Goal: Task Accomplishment & Management: Use online tool/utility

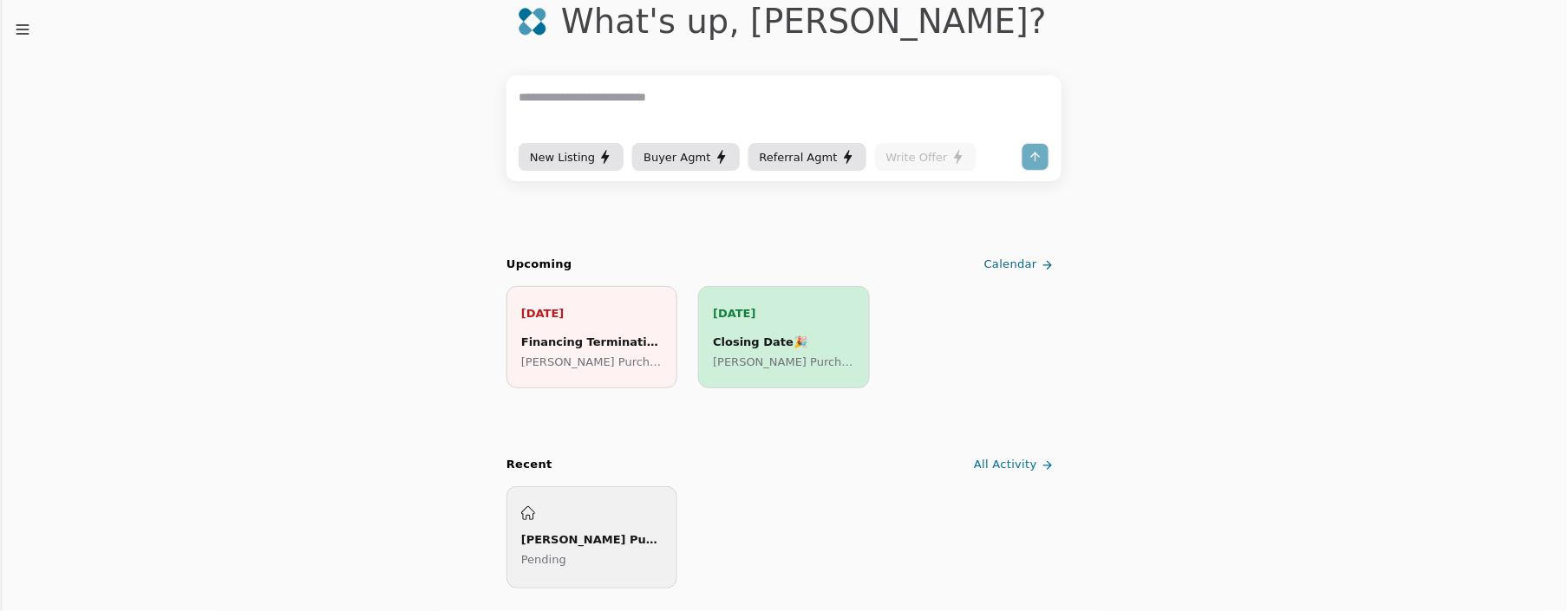
scroll to position [113, 0]
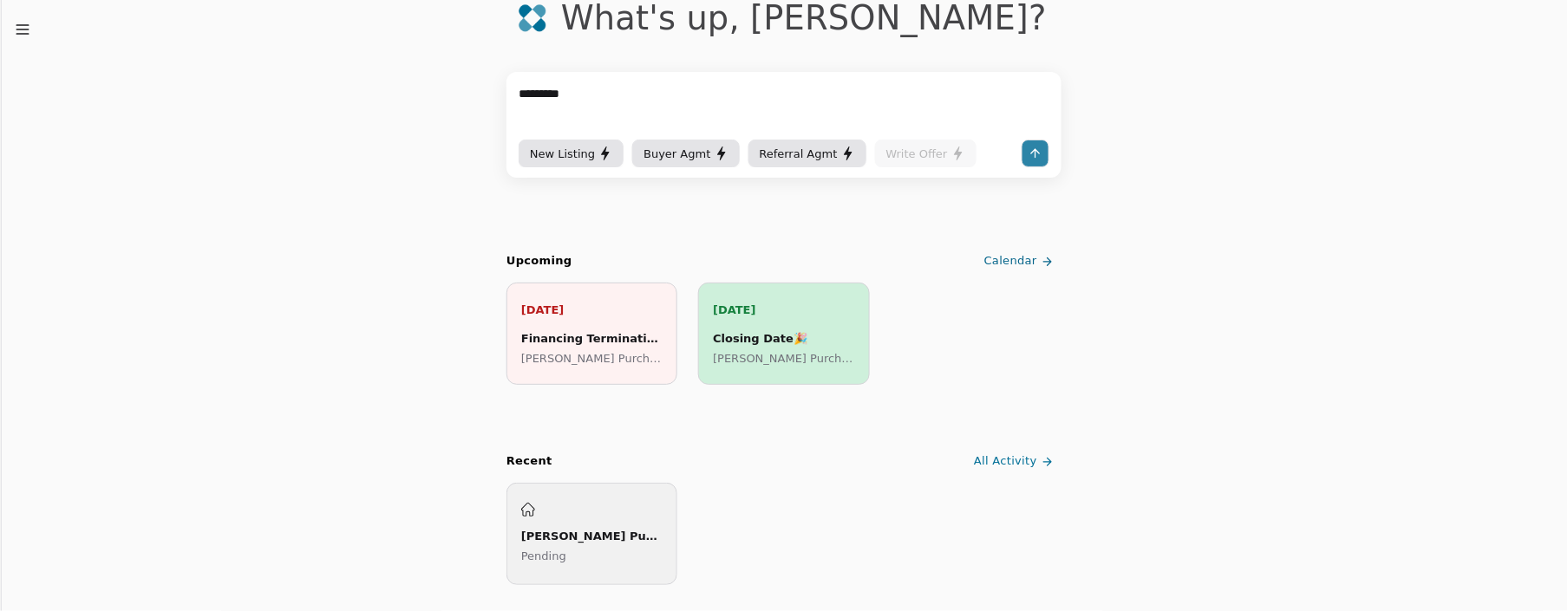
type textarea "**********"
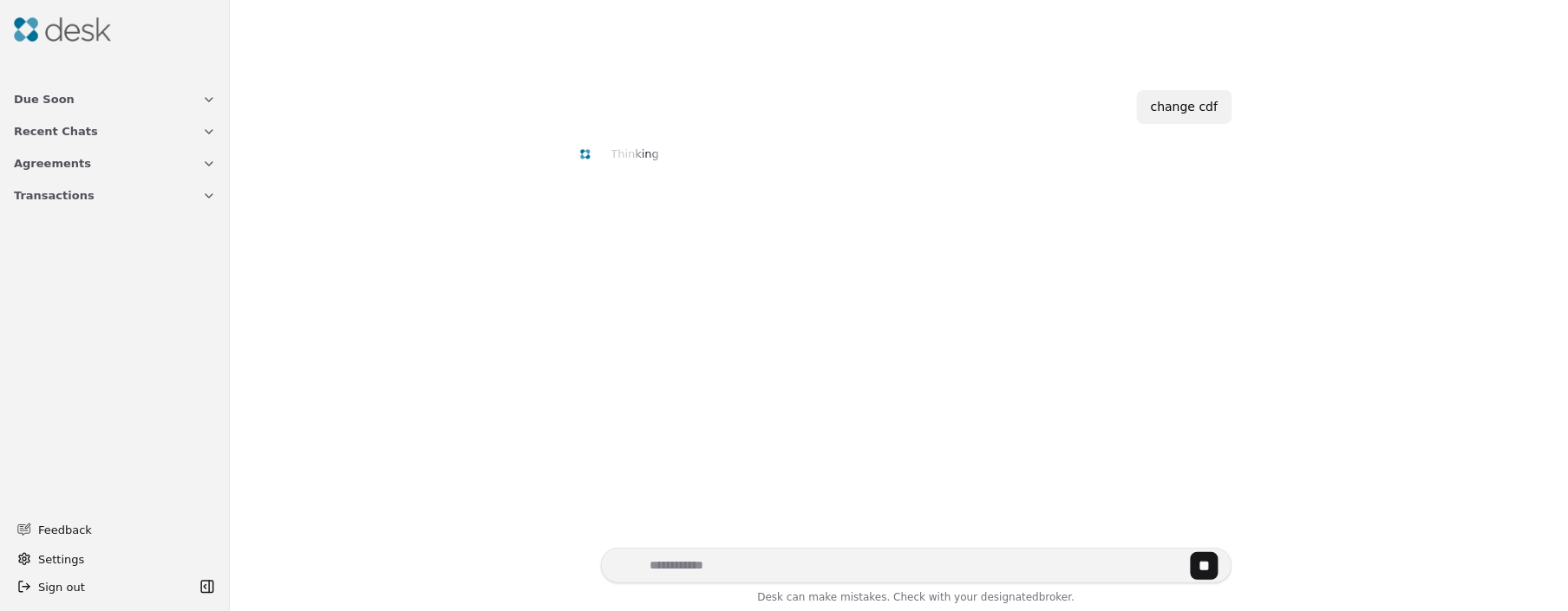
click at [207, 197] on icon "button" at bounding box center [209, 196] width 14 height 14
click at [149, 244] on span "[PERSON_NAME] Purchase ([PERSON_NAME][GEOGRAPHIC_DATA])" at bounding box center [115, 245] width 202 height 18
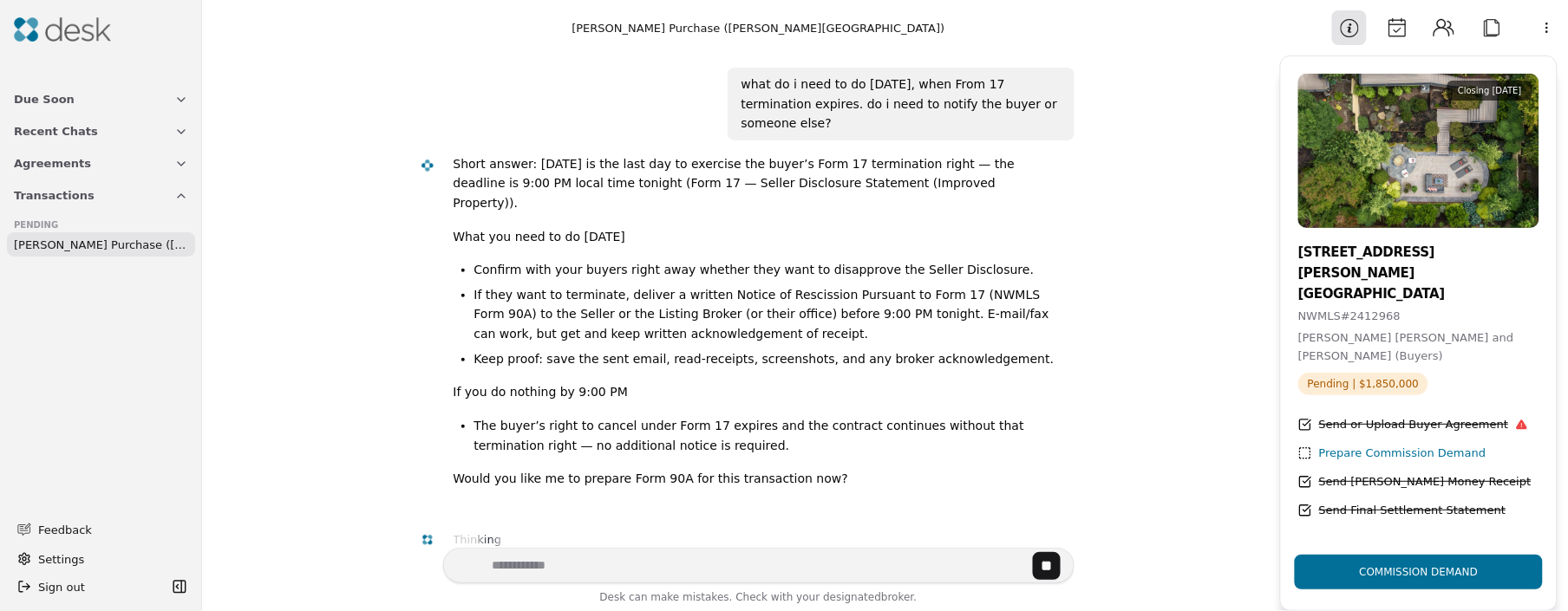
scroll to position [35, 0]
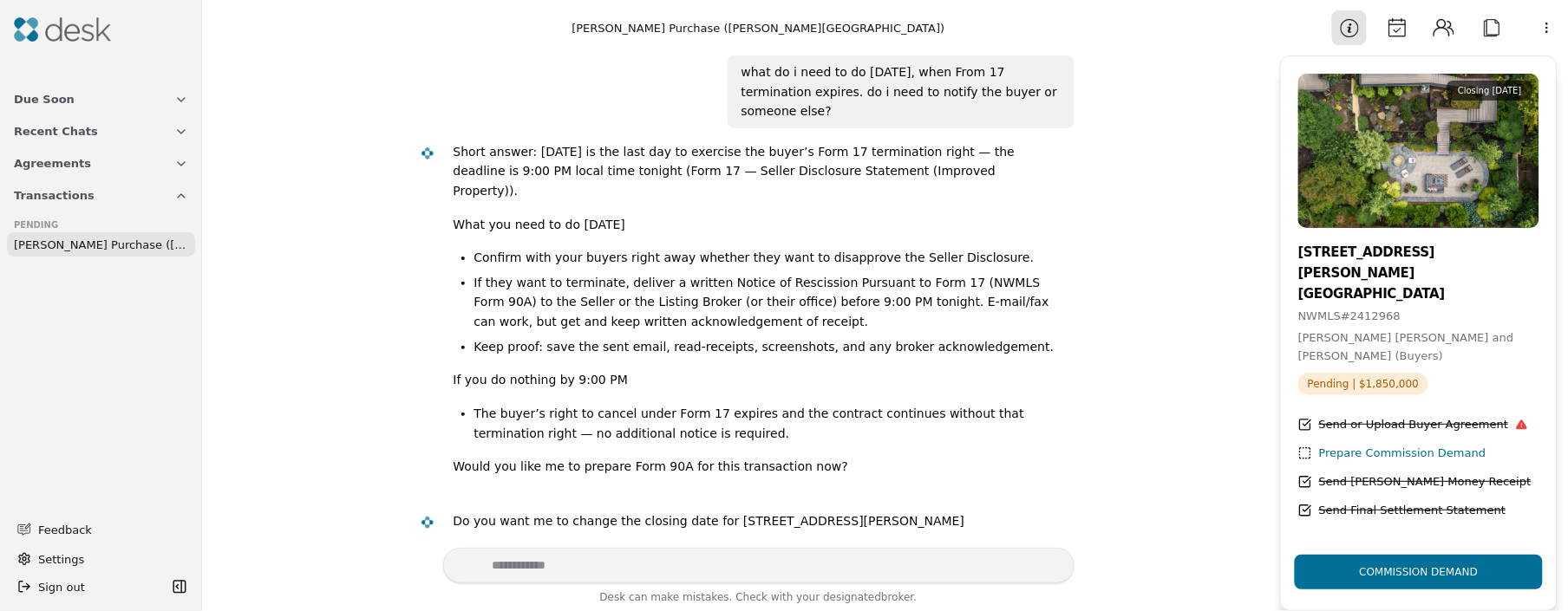
click at [1396, 445] on div "Prepare Commission Demand" at bounding box center [1402, 454] width 167 height 18
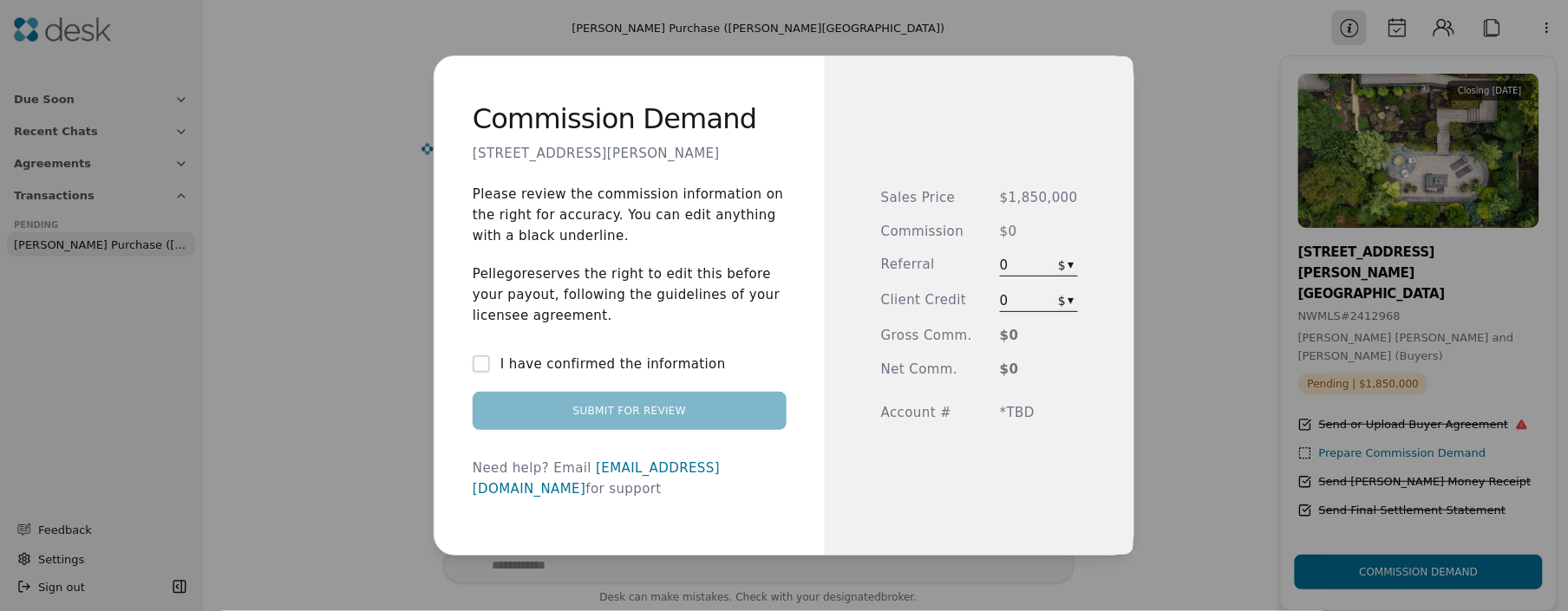
click at [561, 374] on label "I have confirmed the information" at bounding box center [613, 364] width 225 height 21
click at [490, 372] on button "I have confirmed the information" at bounding box center [481, 364] width 17 height 17
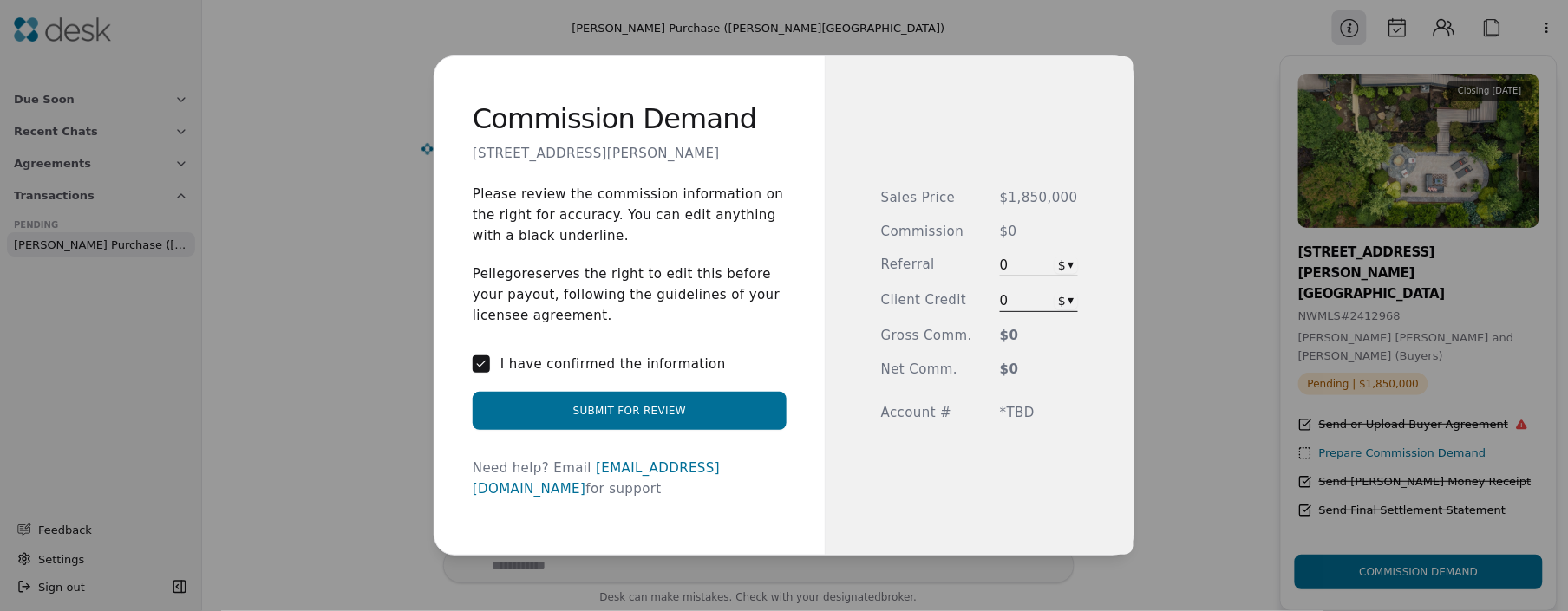
click at [561, 374] on label "I have confirmed the information" at bounding box center [613, 364] width 225 height 21
click at [490, 372] on button "I have confirmed the information" at bounding box center [481, 364] width 17 height 17
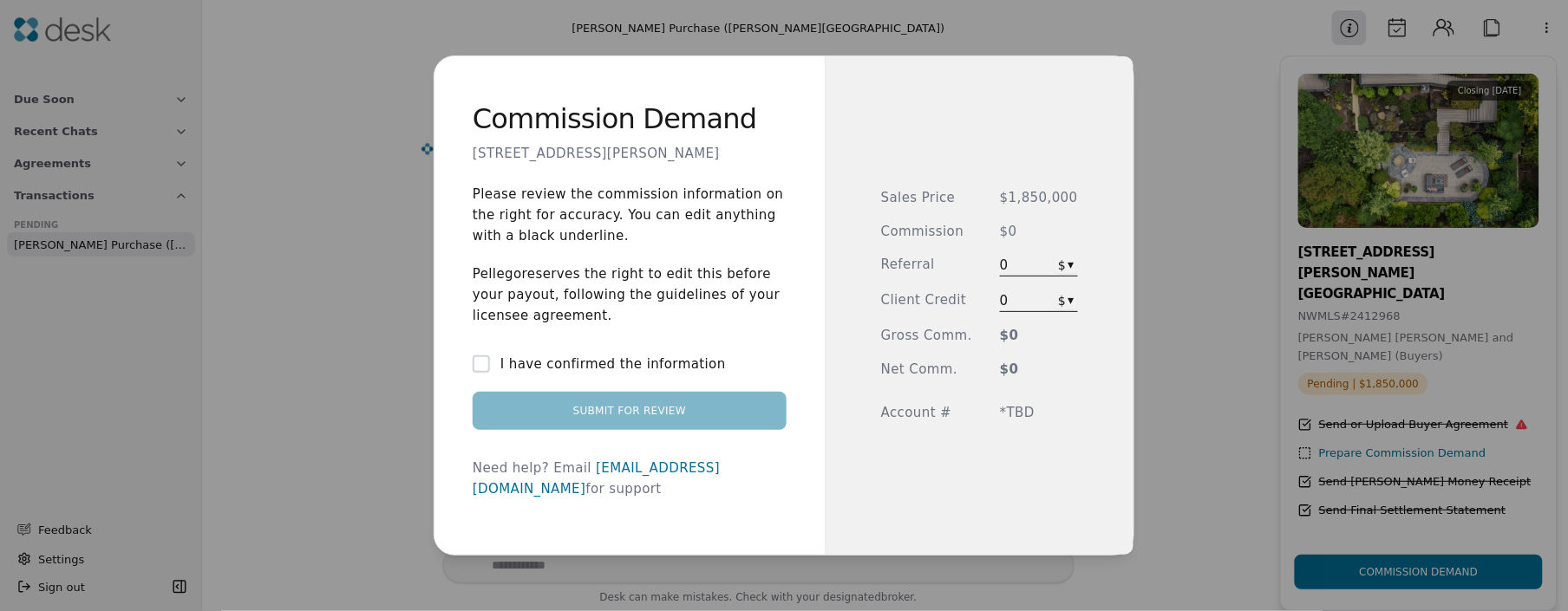
click at [1046, 301] on div "0 $ ▾" at bounding box center [1038, 301] width 78 height 21
click at [1061, 298] on div "Commission Demand [STREET_ADDRESS][PERSON_NAME] Please review the commission in…" at bounding box center [784, 306] width 1568 height 611
click at [1061, 299] on div "Commission Demand [STREET_ADDRESS][PERSON_NAME] Please review the commission in…" at bounding box center [784, 306] width 1568 height 611
click at [1061, 261] on div "Commission Demand [STREET_ADDRESS][PERSON_NAME] Please review the commission in…" at bounding box center [784, 306] width 1568 height 611
click at [1066, 264] on div "Commission Demand [STREET_ADDRESS][PERSON_NAME] Please review the commission in…" at bounding box center [784, 306] width 1568 height 611
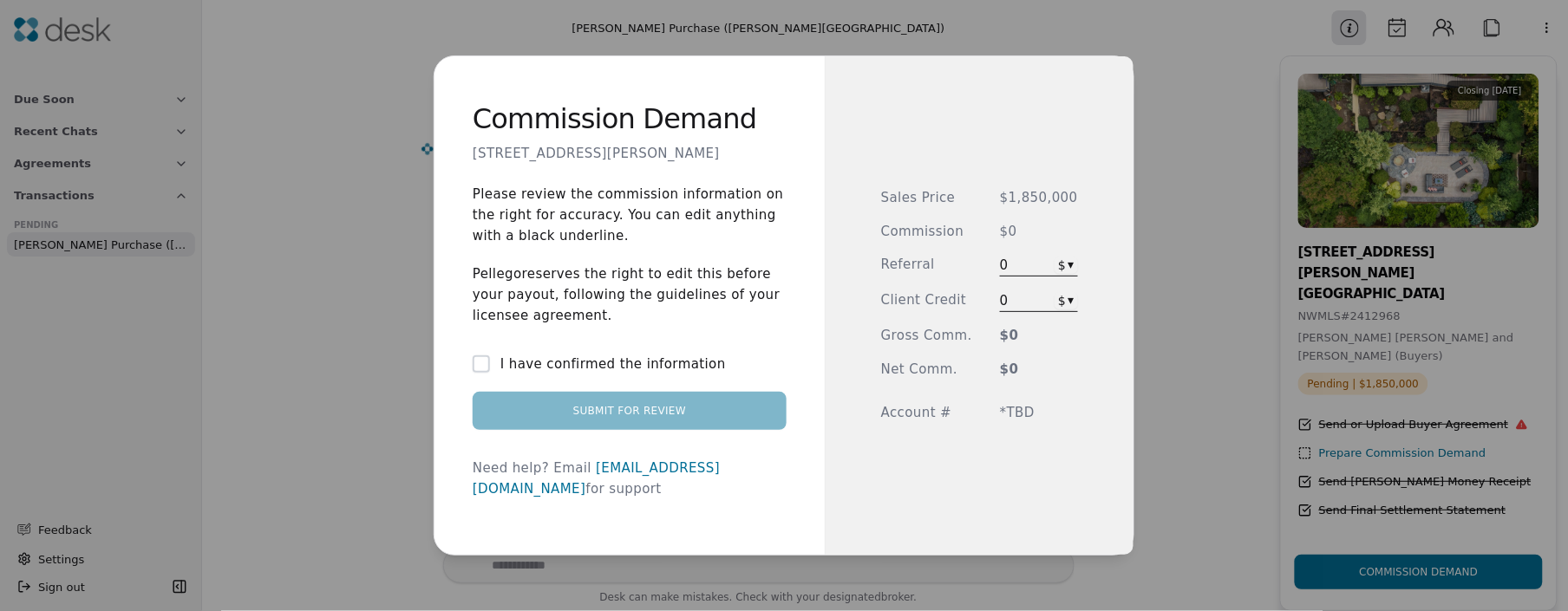
click at [1014, 414] on span "*TBD" at bounding box center [1038, 413] width 78 height 20
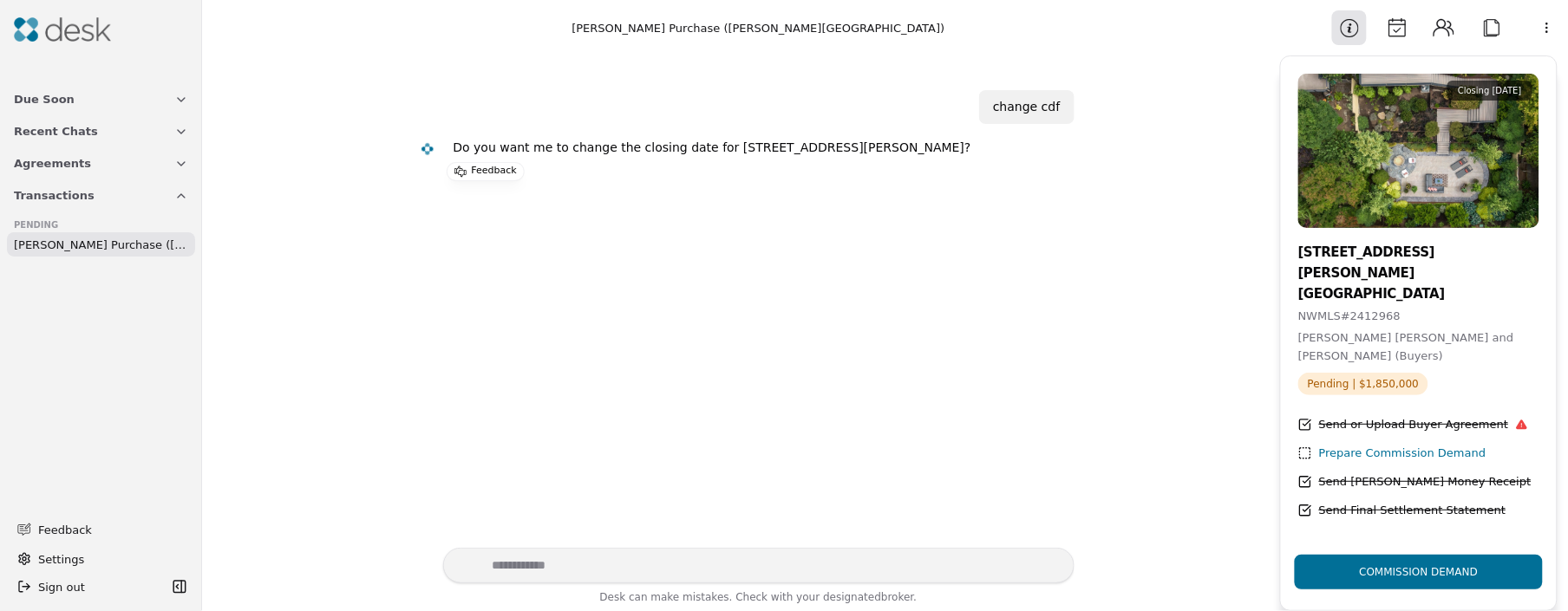
click at [54, 99] on span "Due Soon" at bounding box center [45, 99] width 61 height 18
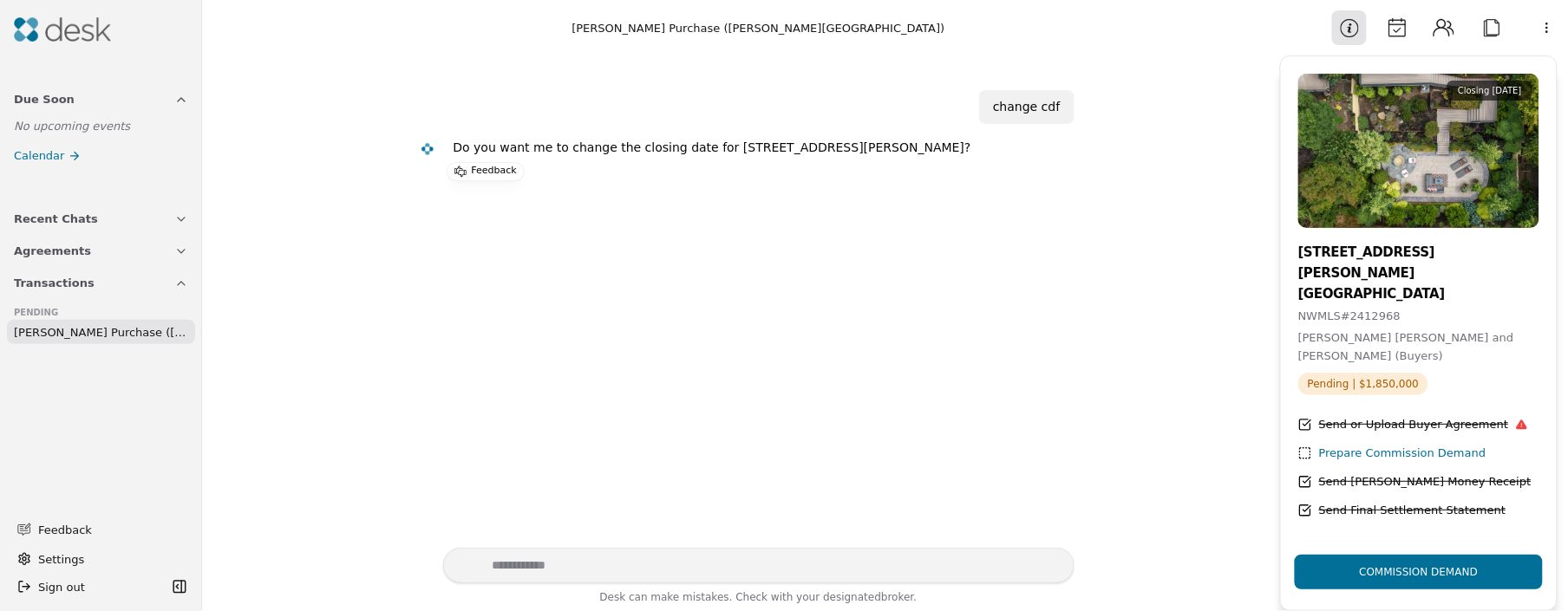
click at [54, 99] on span "Due Soon" at bounding box center [45, 99] width 61 height 18
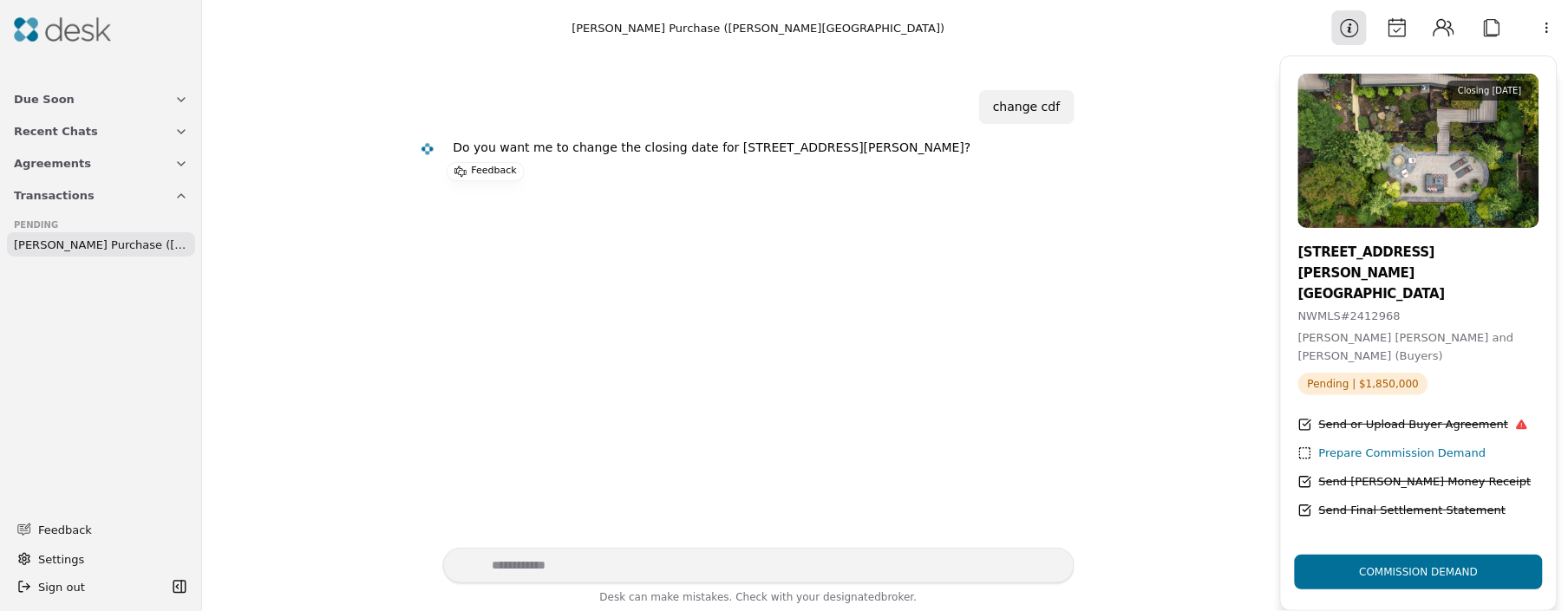
click at [52, 131] on span "Recent Chats" at bounding box center [56, 131] width 84 height 18
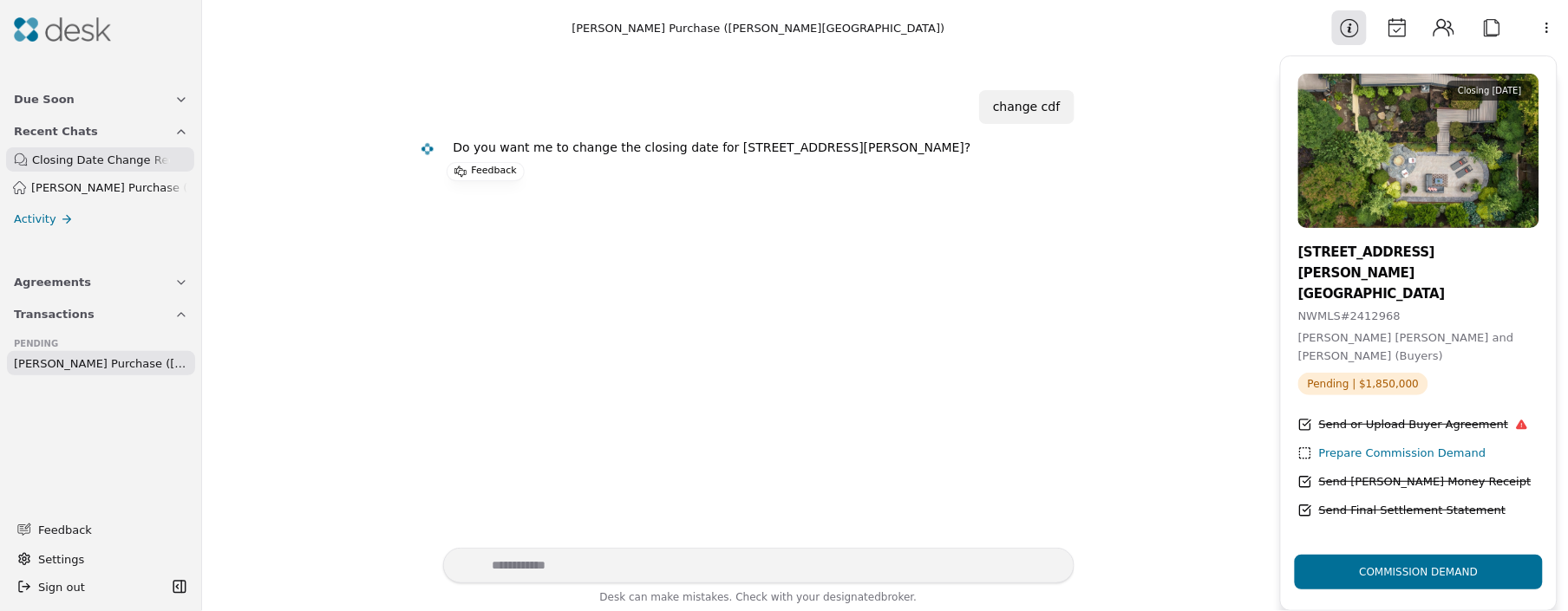
click at [52, 131] on span "Recent Chats" at bounding box center [56, 131] width 84 height 18
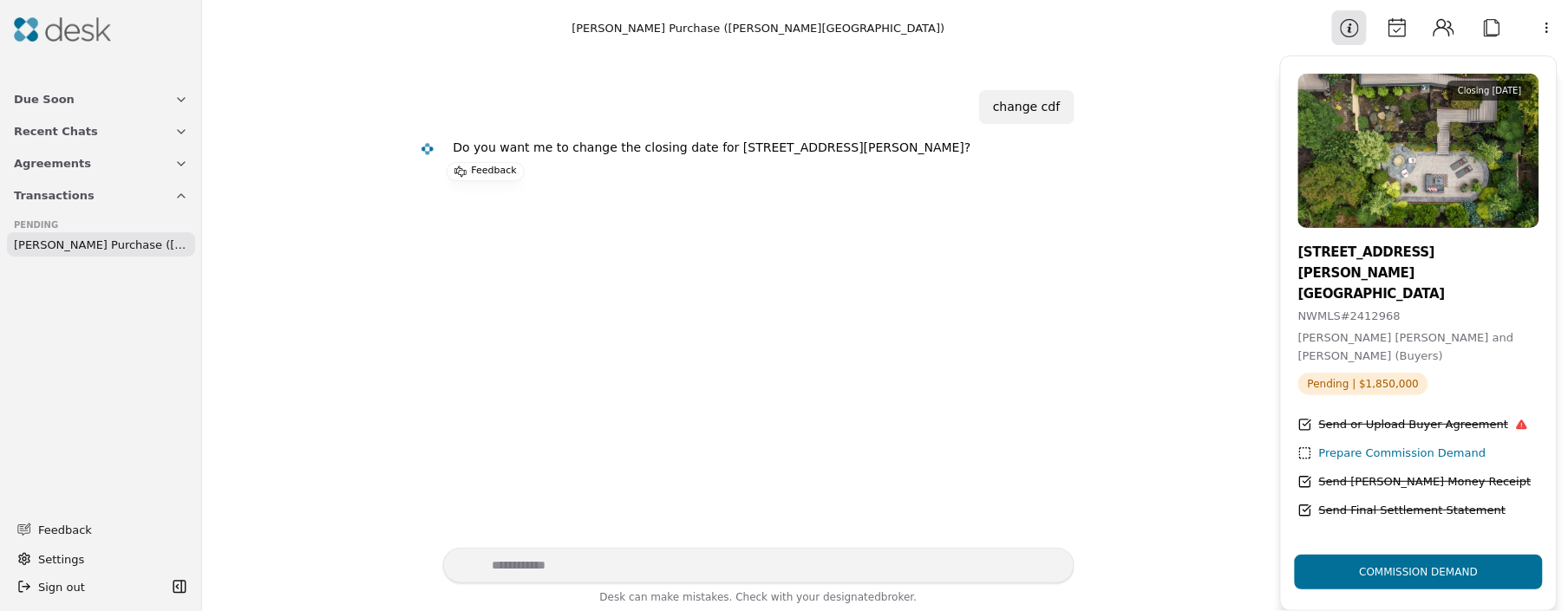
click at [52, 166] on span "Agreements" at bounding box center [53, 163] width 77 height 18
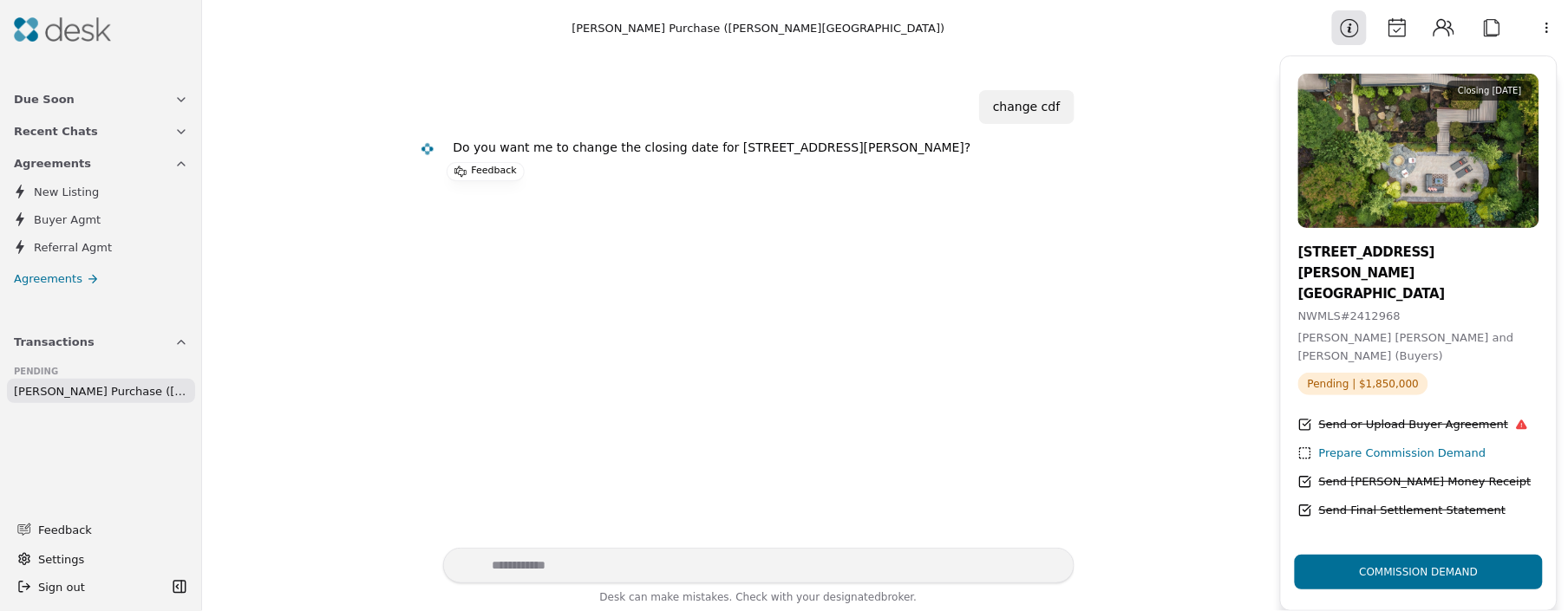
click at [52, 166] on span "Agreements" at bounding box center [53, 163] width 77 height 18
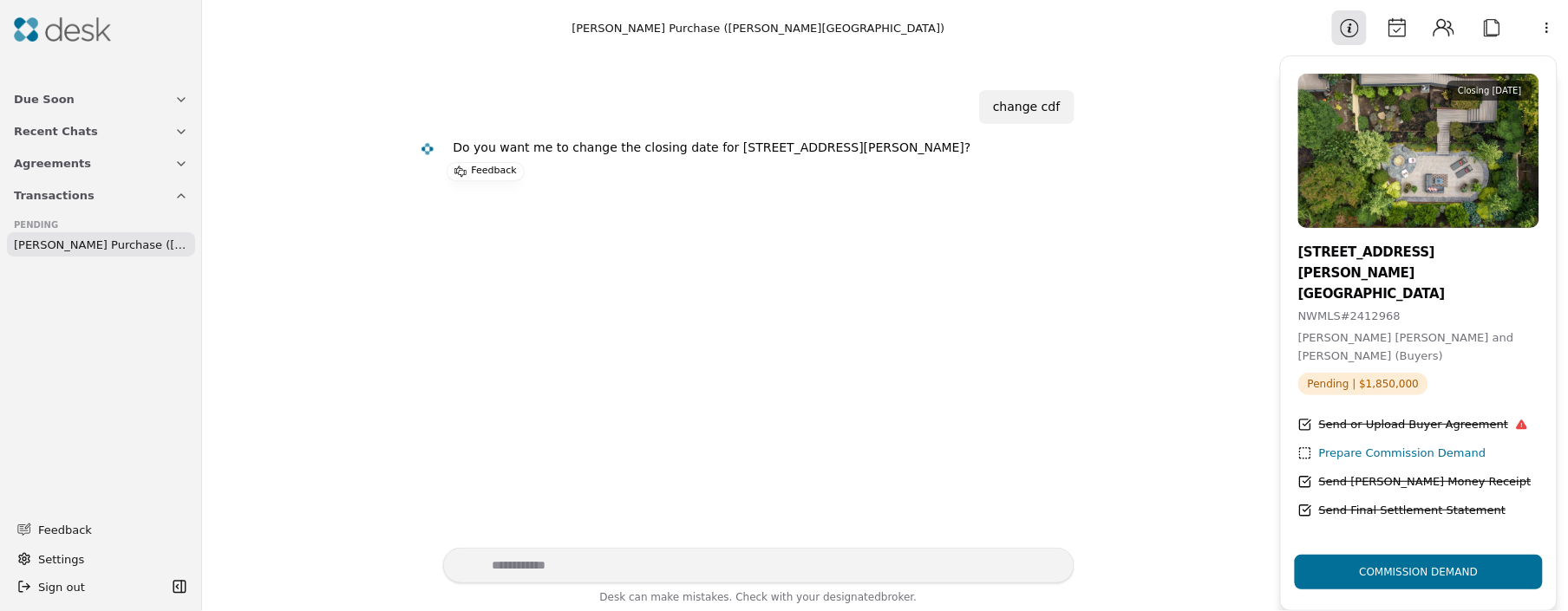
click at [57, 198] on span "Transactions" at bounding box center [55, 196] width 80 height 18
click at [1456, 445] on div "Prepare Commission Demand" at bounding box center [1402, 454] width 167 height 18
click at [771, 575] on textarea "Write your prompt here" at bounding box center [759, 565] width 631 height 36
type textarea "**********"
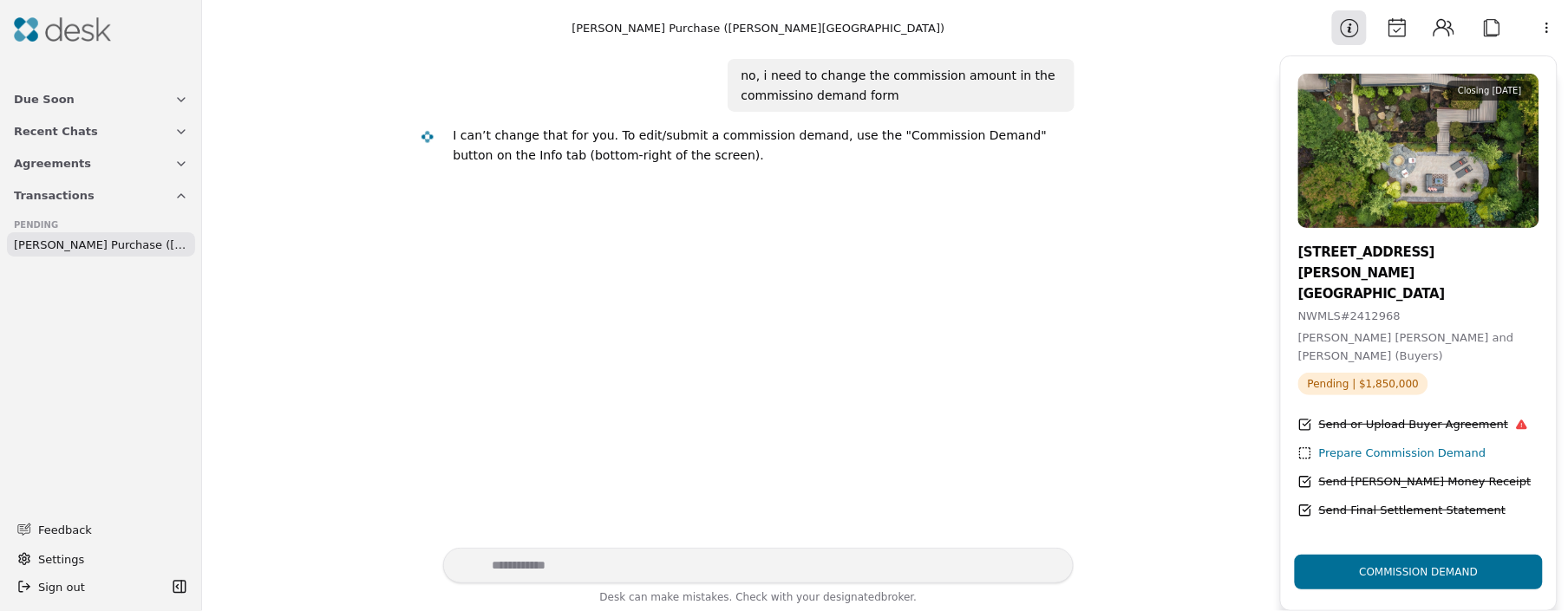
scroll to position [129, 0]
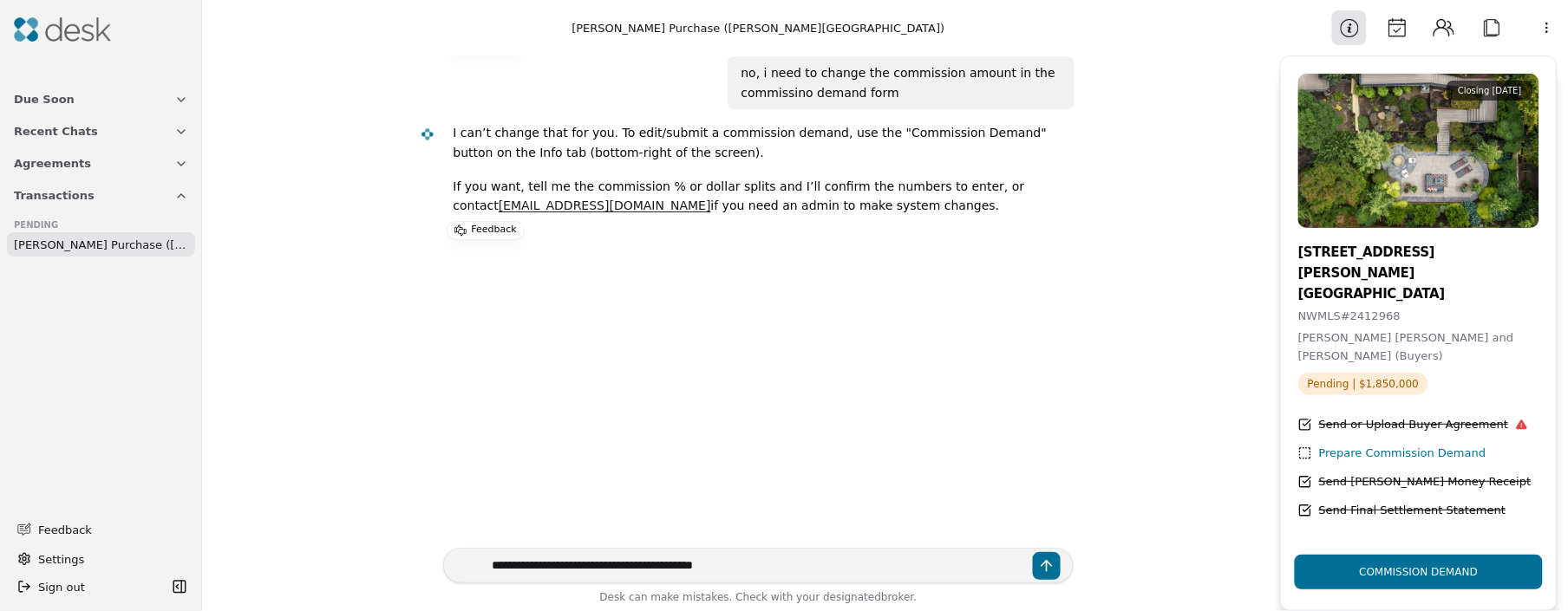
type textarea "**********"
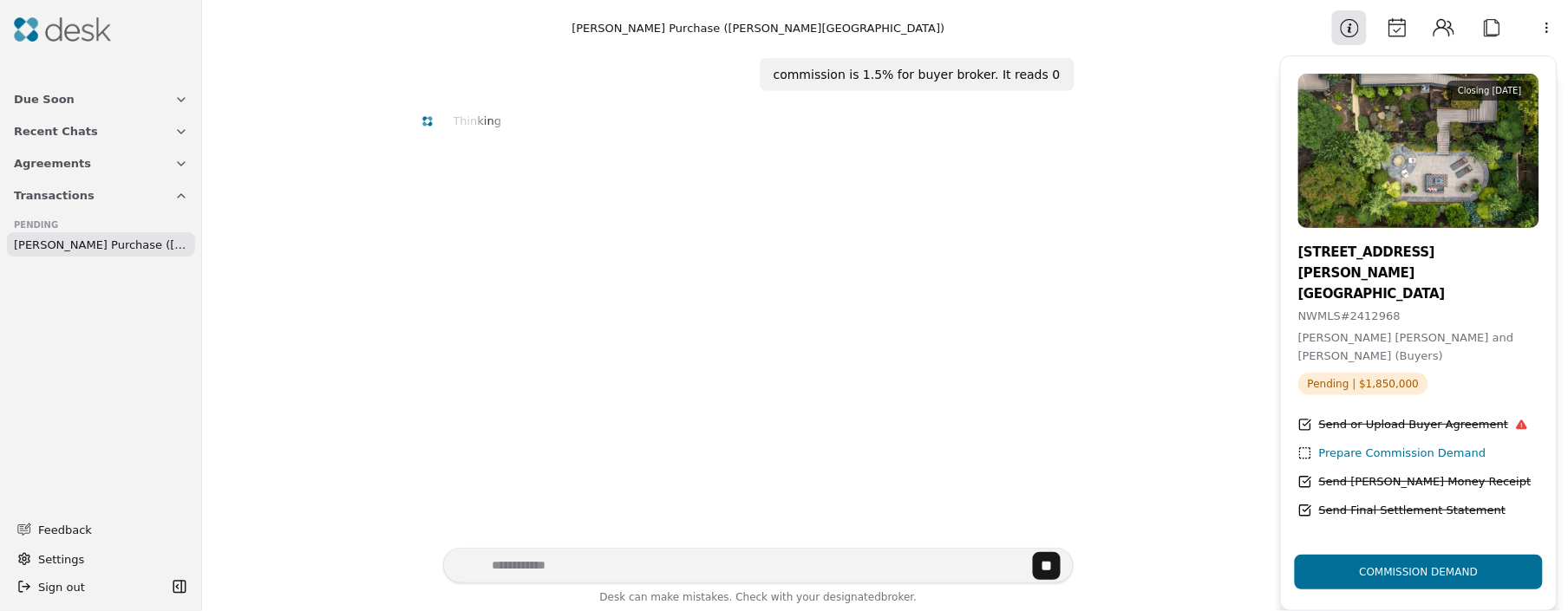
scroll to position [316, 0]
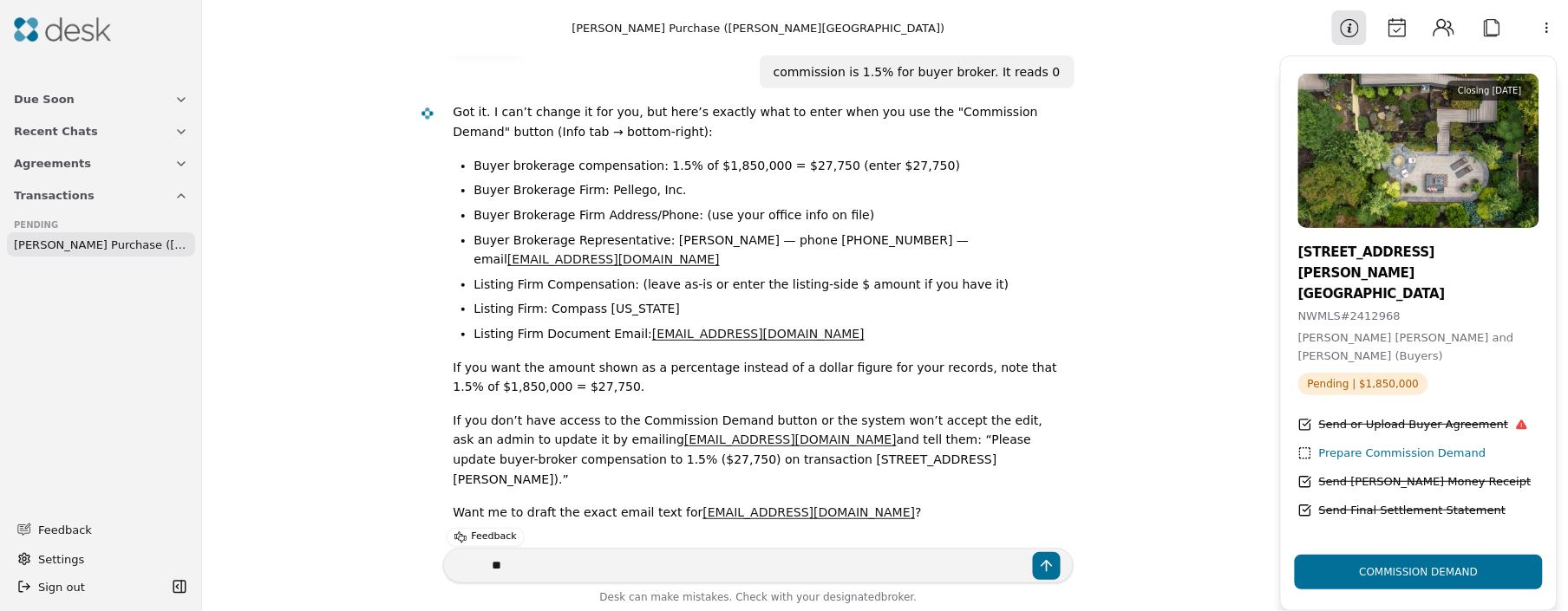
type textarea "***"
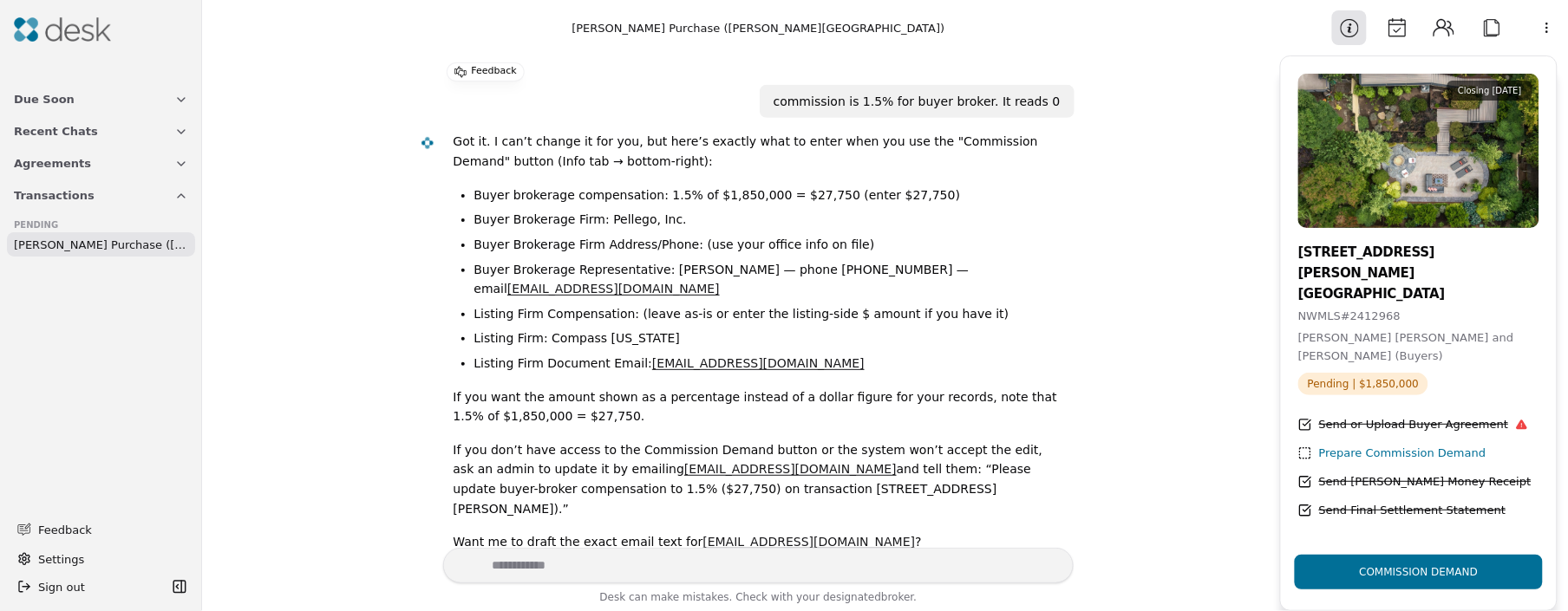
scroll to position [263, 0]
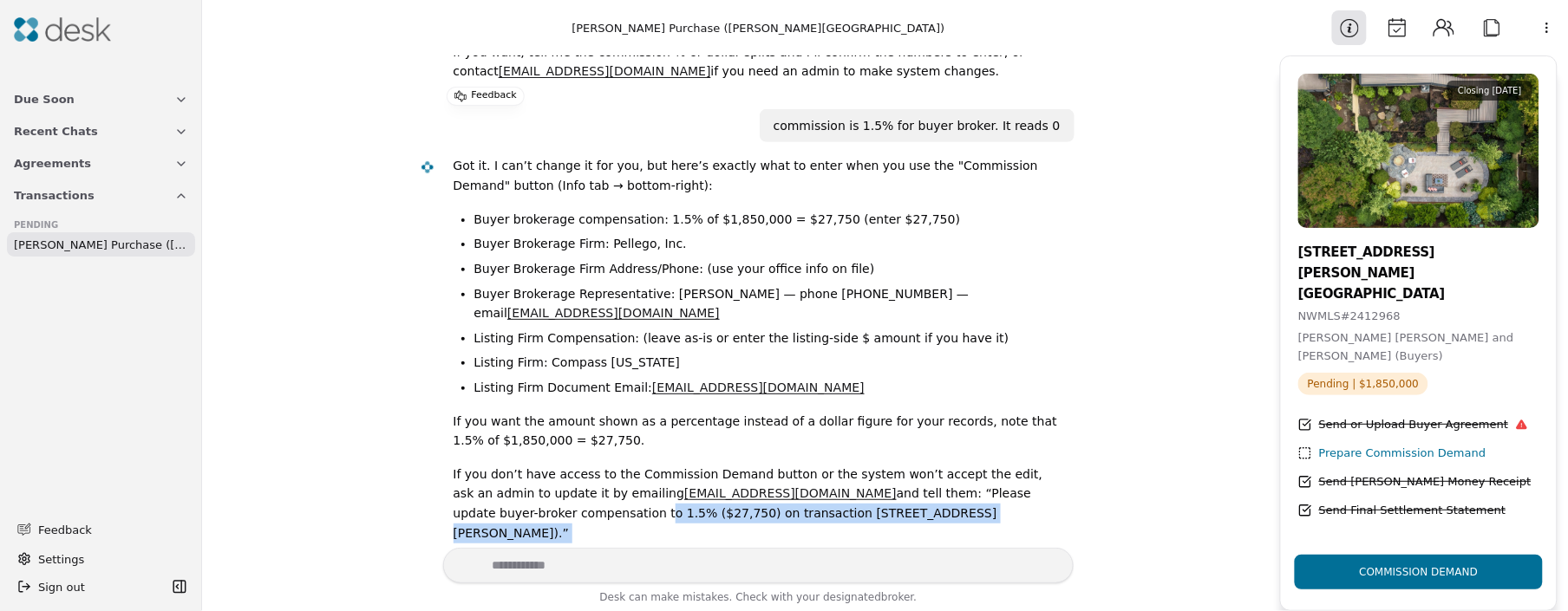
drag, startPoint x: 622, startPoint y: 506, endPoint x: 426, endPoint y: 481, distance: 197.6
click at [426, 481] on div "change cdf Do you want me to change the closing date for 5621 SW Manning Street…" at bounding box center [741, 504] width 666 height 1352
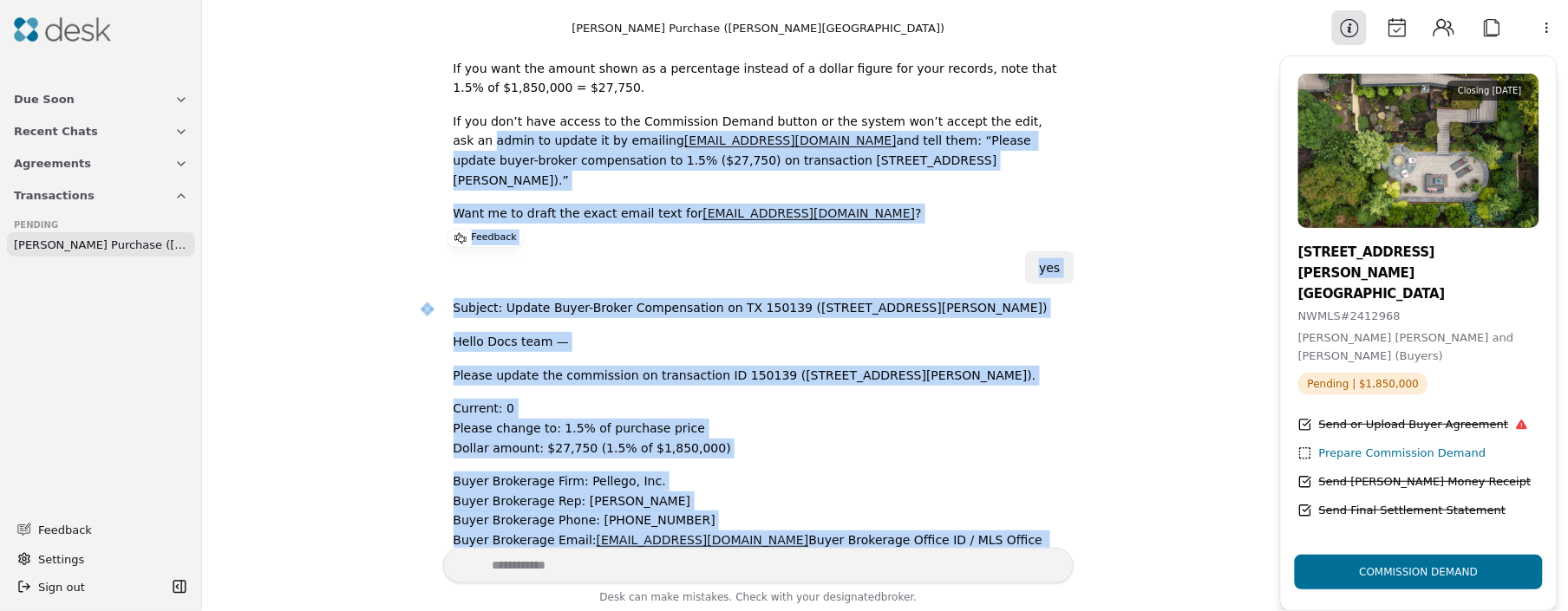
scroll to position [643, 0]
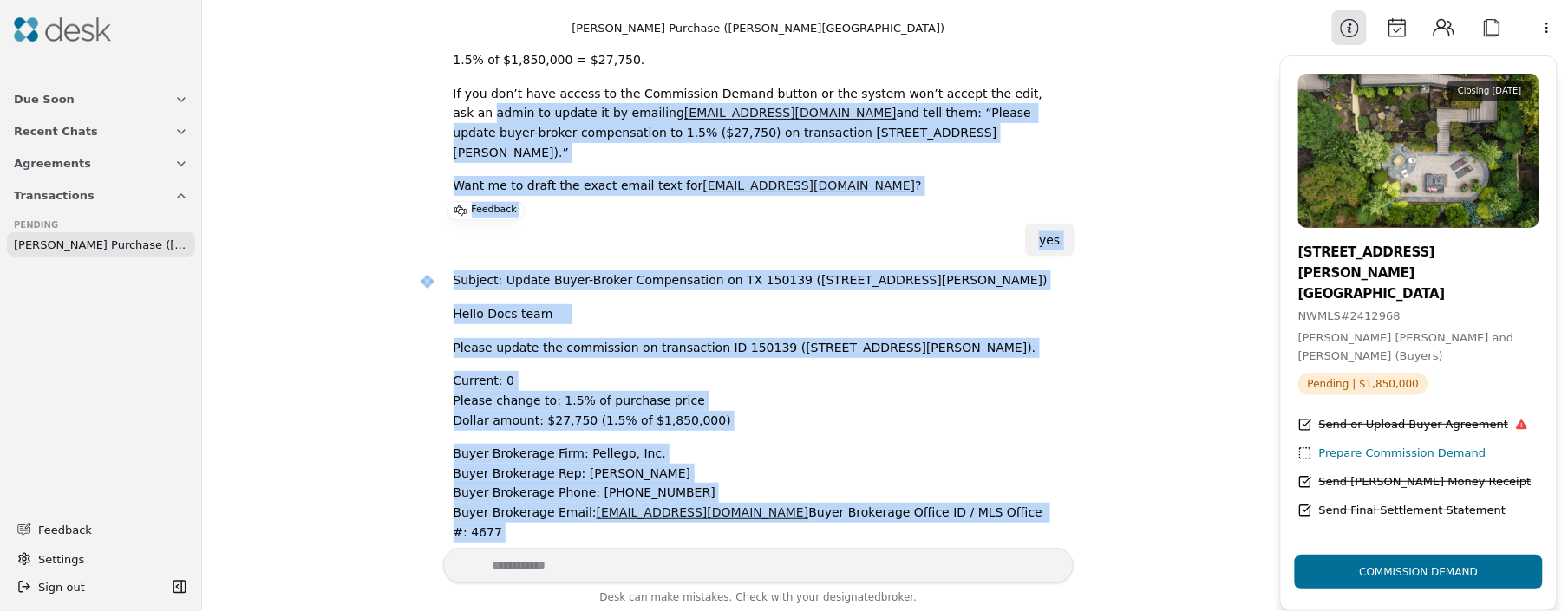
click at [523, 387] on p "Current: 0 Please change to: 1.5% of purchase price Dollar amount: $27,750 (1.5…" at bounding box center [756, 400] width 607 height 59
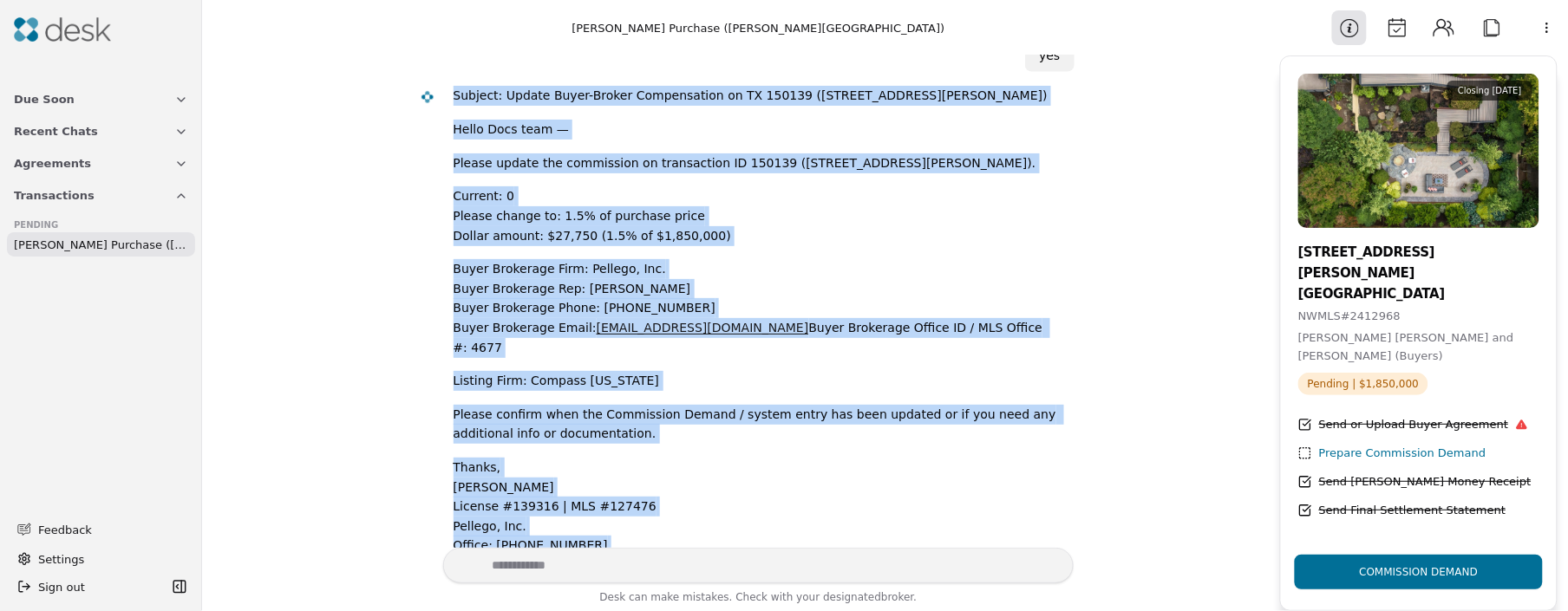
scroll to position [874, 0]
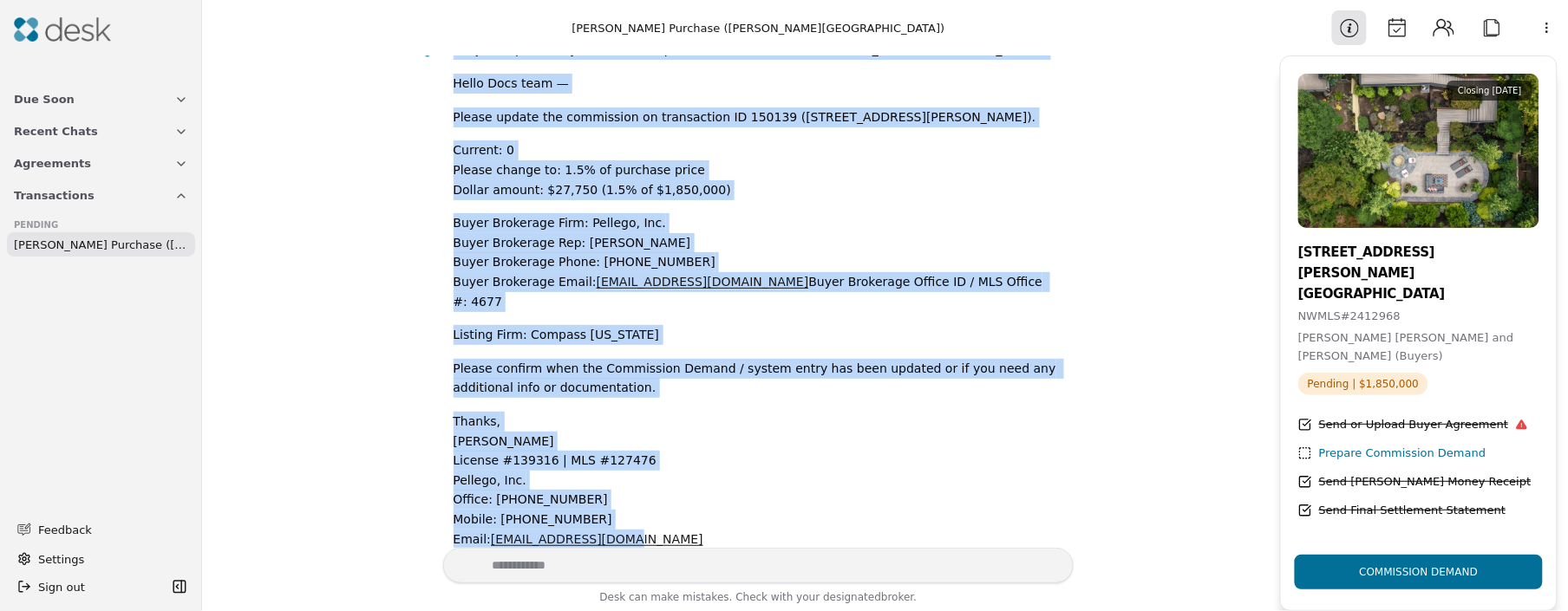
drag, startPoint x: 460, startPoint y: 251, endPoint x: 683, endPoint y: 517, distance: 347.1
click at [683, 517] on div "Subject: Update Buyer-Broker Compensation on TX 150139 (5621 SW Manning St) Hel…" at bounding box center [756, 301] width 607 height 523
copy div "Subject: Update Buyer-Broker Compensation on TX 150139 (5621 SW Manning St) Hel…"
click at [1215, 410] on div "change cdf Do you want me to change the closing date for 5621 SW Manning Street…" at bounding box center [741, 301] width 1058 height 492
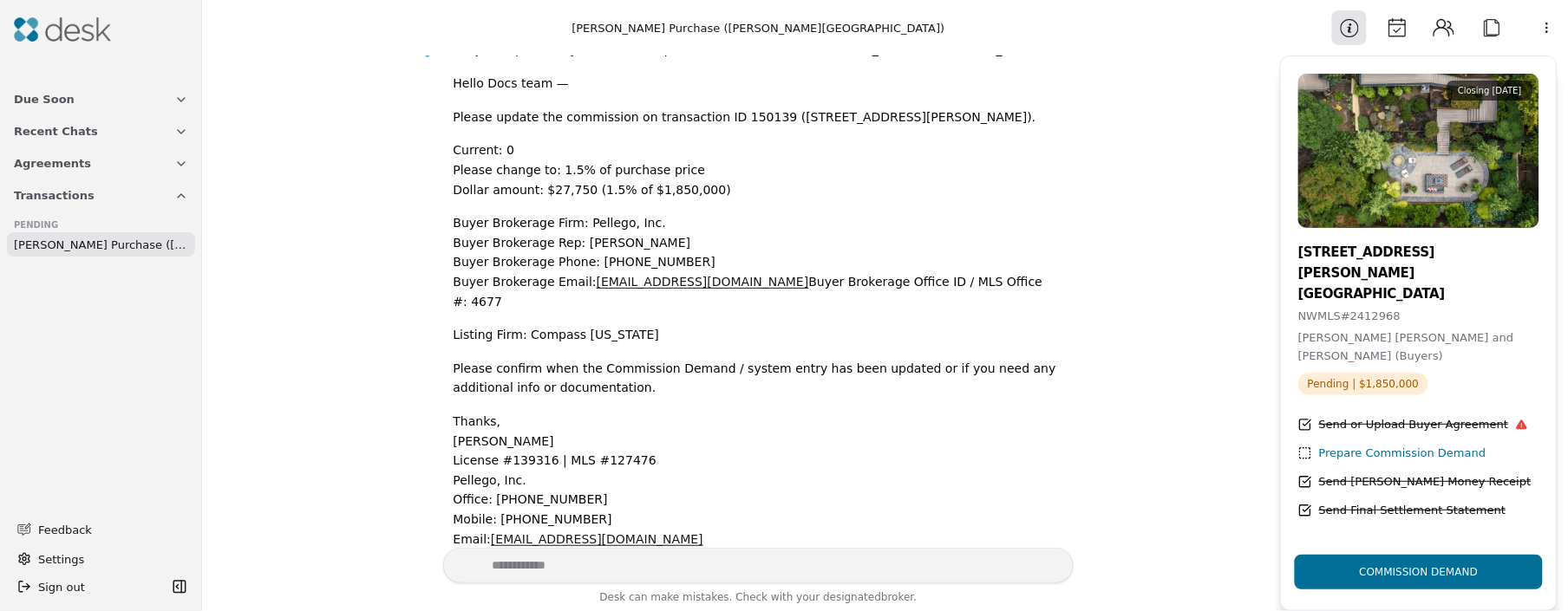
click at [1516, 420] on icon at bounding box center [1522, 424] width 12 height 10
click at [1487, 416] on div "Send or Upload Buyer Agreement" at bounding box center [1423, 425] width 209 height 18
click at [1516, 420] on icon at bounding box center [1522, 424] width 12 height 10
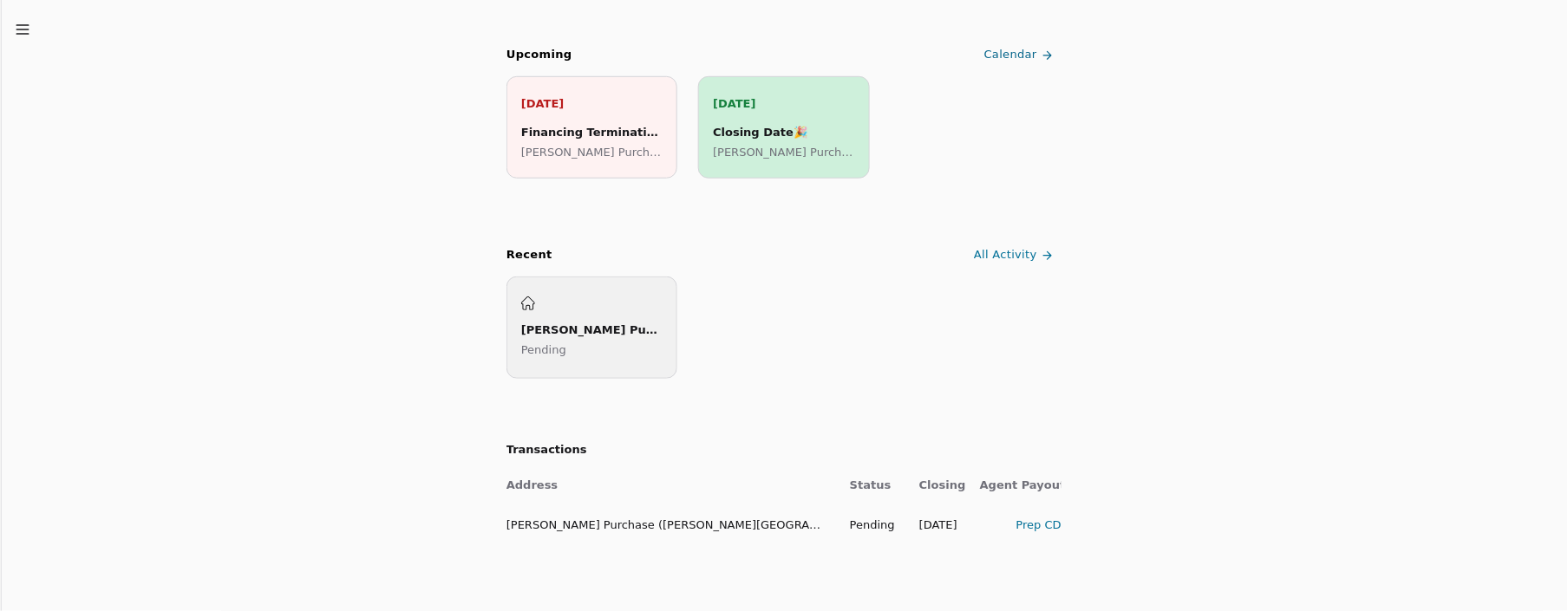
scroll to position [362, 0]
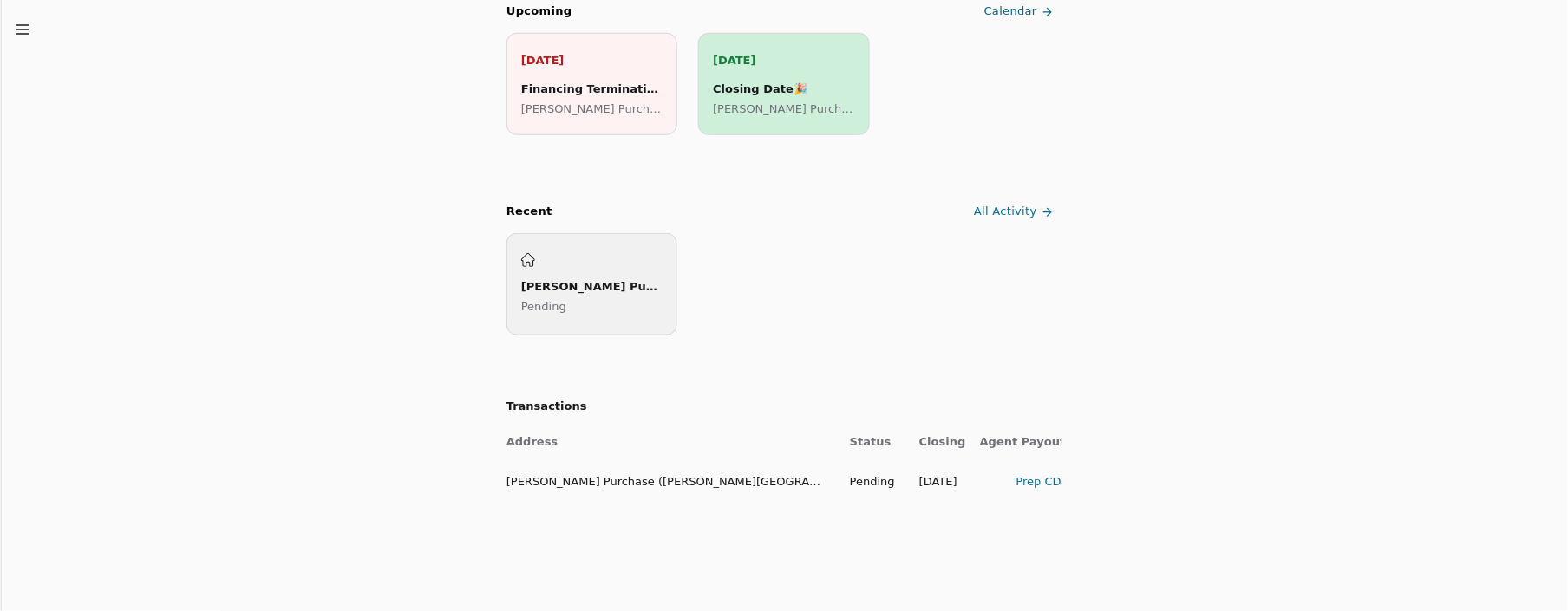
click at [1033, 477] on div "Prep CD" at bounding box center [1020, 481] width 81 height 18
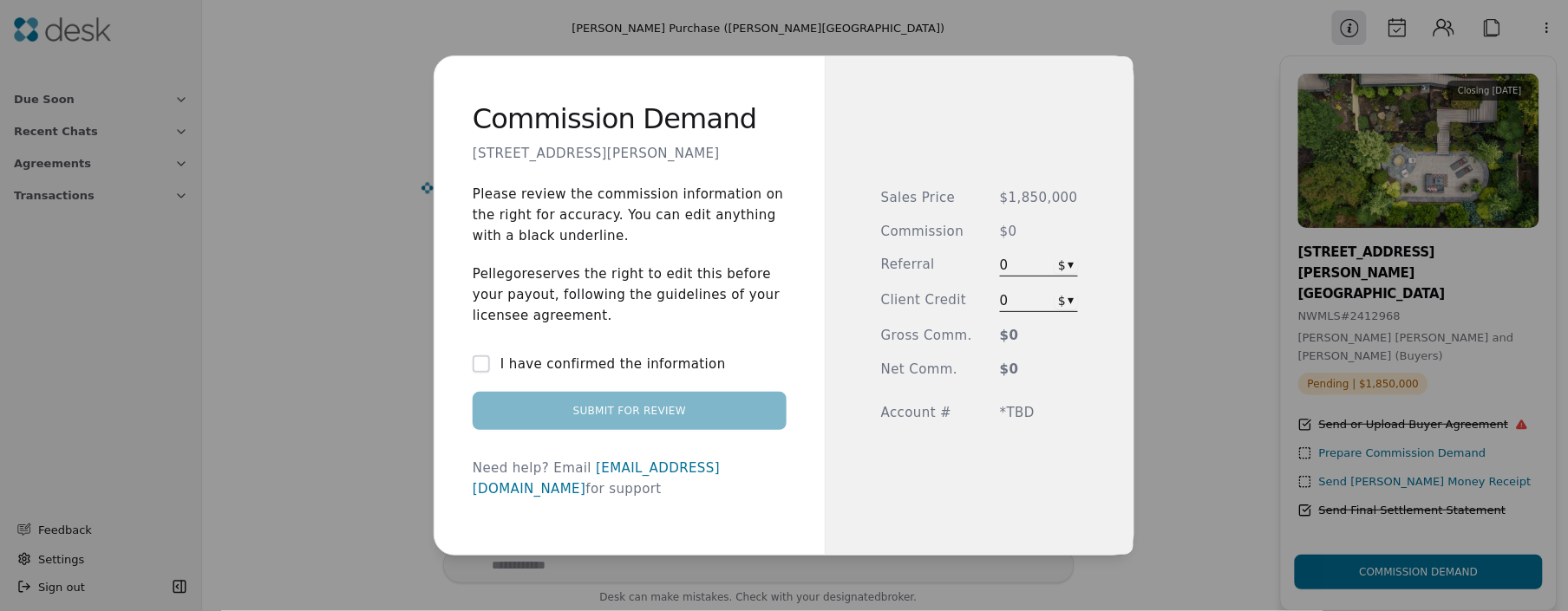
click at [485, 372] on button "I have confirmed the information" at bounding box center [481, 364] width 17 height 17
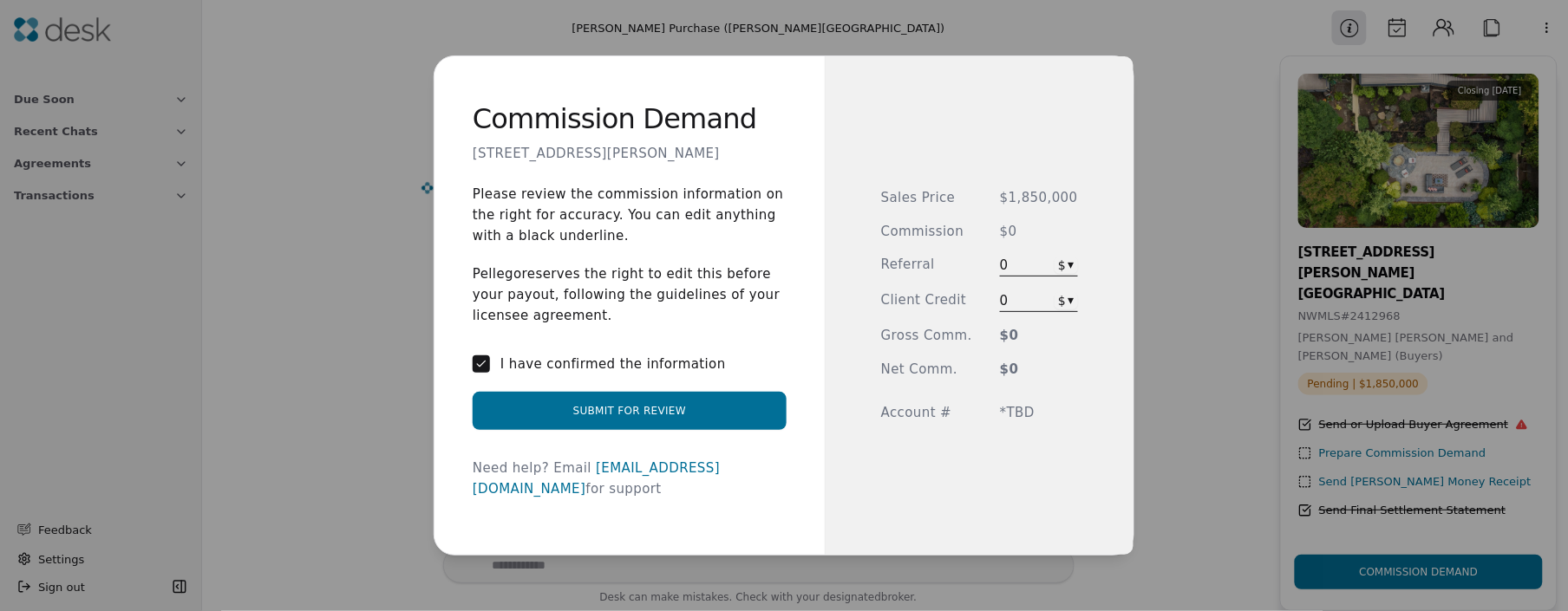
click at [1005, 268] on span "0" at bounding box center [1015, 264] width 31 height 21
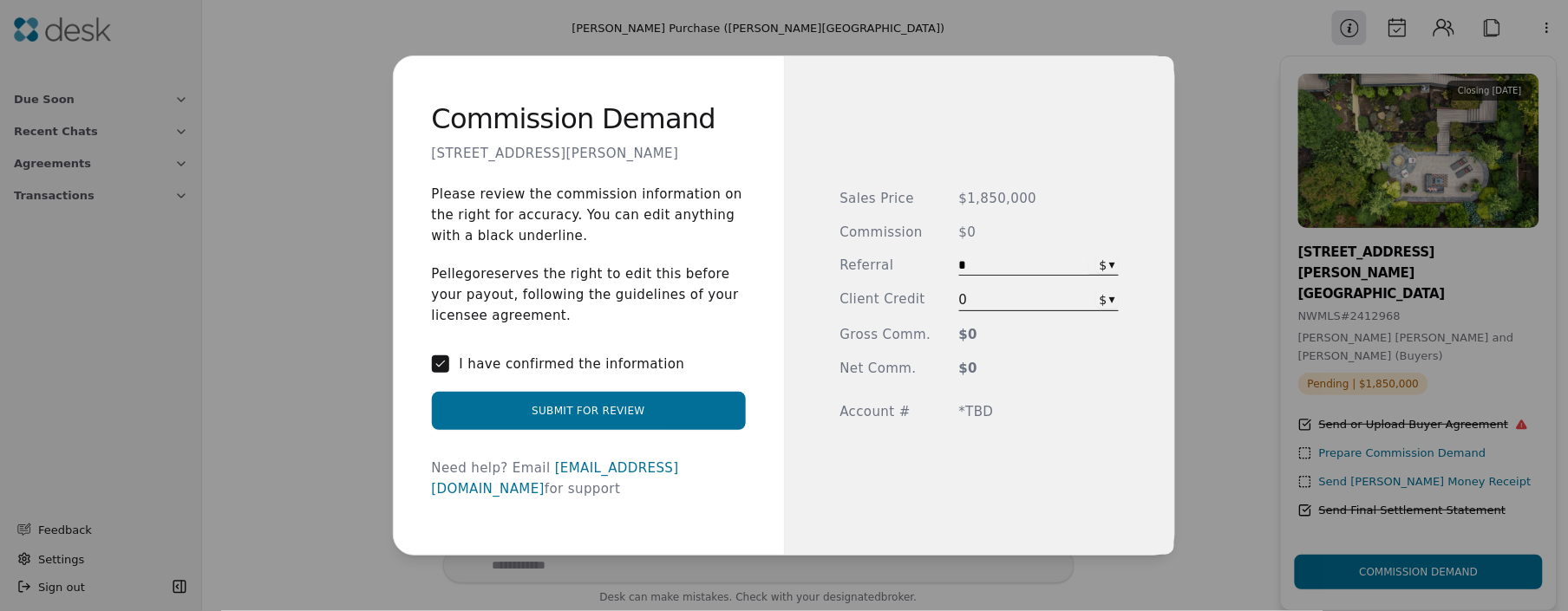
click at [634, 310] on p "Pellego reserves the right to edit this before your payout, following the guide…" at bounding box center [588, 295] width 314 height 63
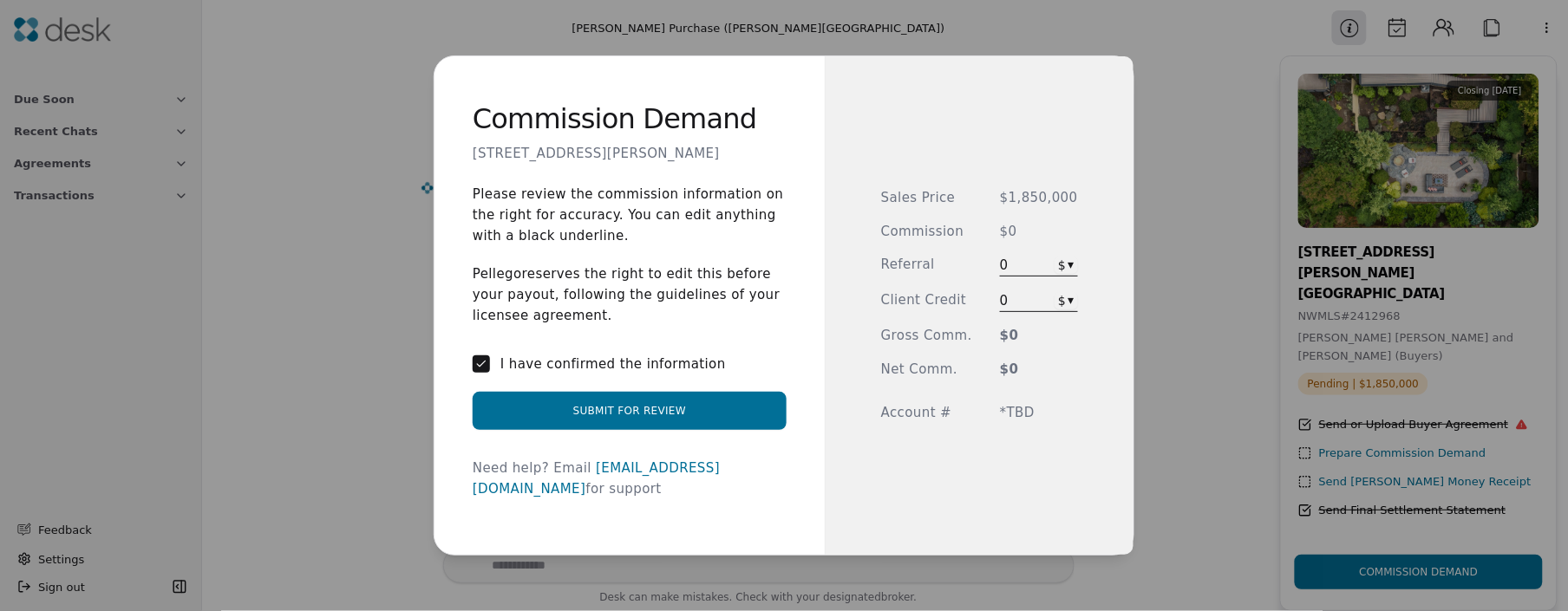
drag, startPoint x: 1004, startPoint y: 230, endPoint x: 1015, endPoint y: 230, distance: 11.0
click at [1005, 230] on span "$0" at bounding box center [1038, 231] width 78 height 20
click at [1015, 230] on span "$0" at bounding box center [1038, 231] width 78 height 20
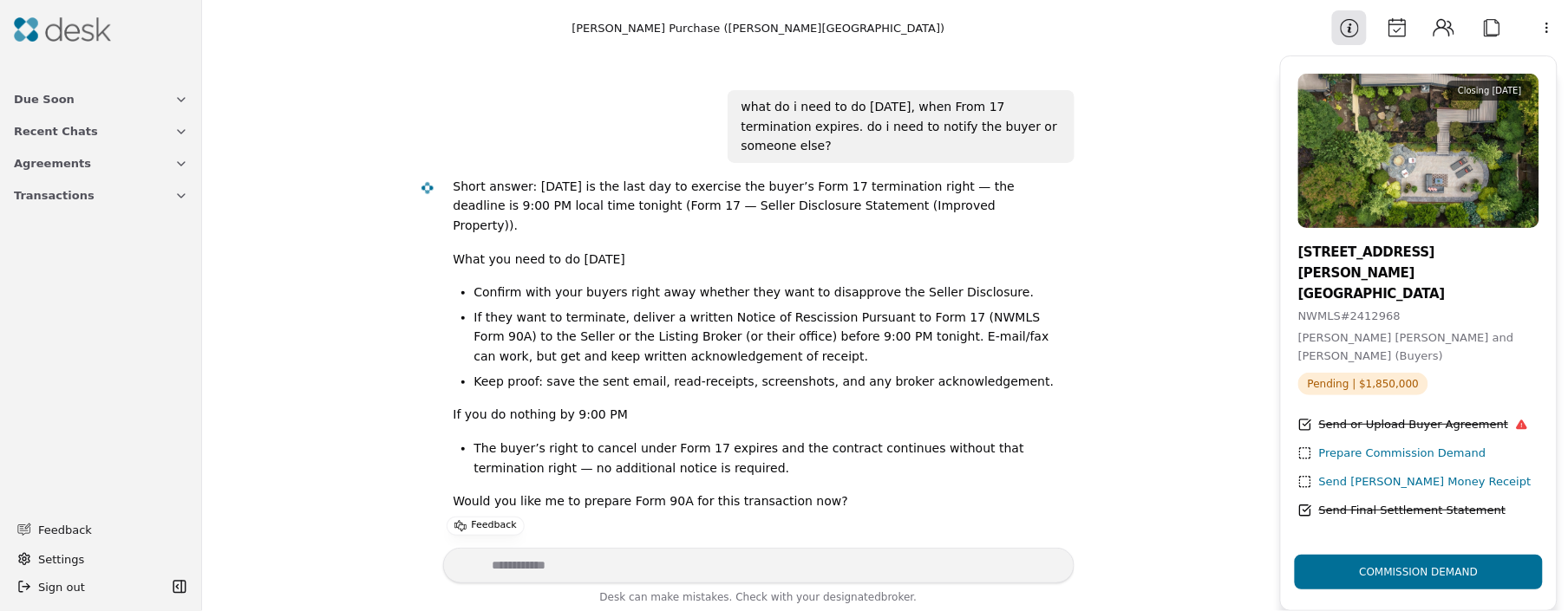
click at [1345, 473] on div "Send [PERSON_NAME] Money Receipt" at bounding box center [1425, 482] width 213 height 18
click at [1411, 473] on div "Send [PERSON_NAME] Money Receipt" at bounding box center [1425, 482] width 213 height 18
click at [1427, 576] on div "Commission Demand" at bounding box center [1420, 572] width 147 height 59
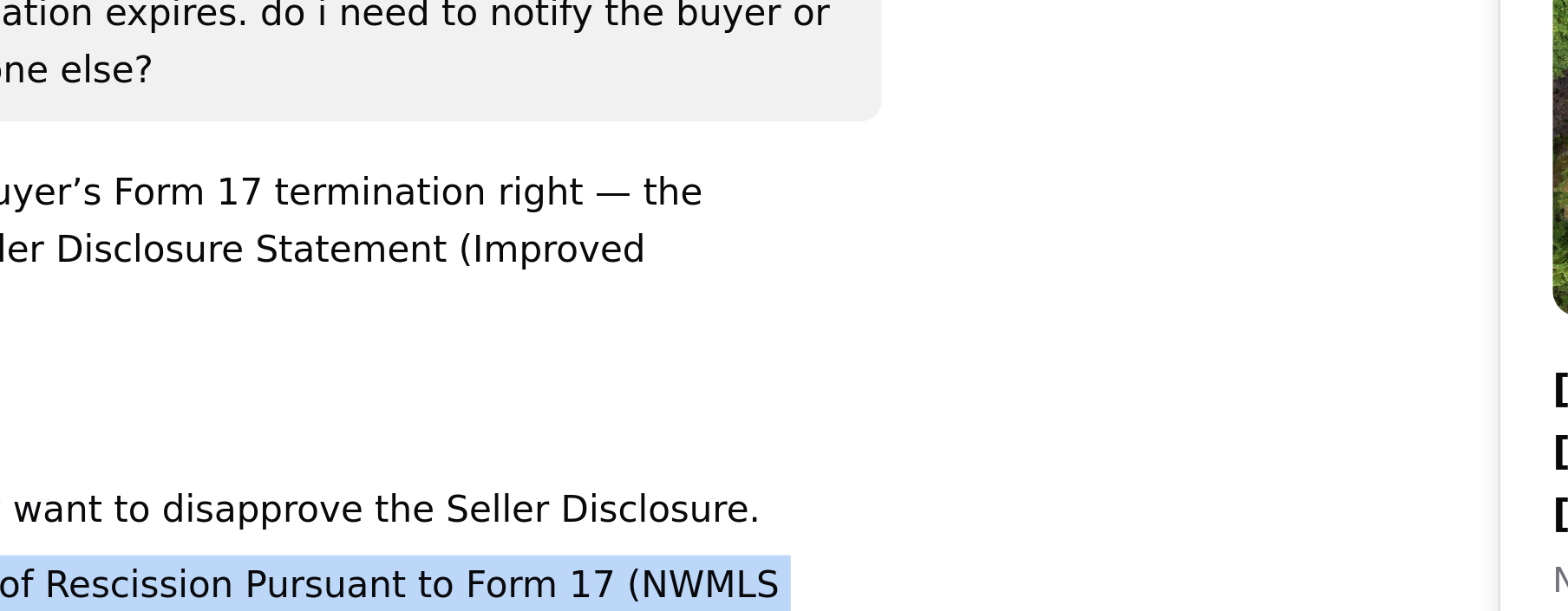
drag, startPoint x: 1062, startPoint y: 353, endPoint x: 1140, endPoint y: 298, distance: 95.4
click at [1140, 298] on div "what do i need to do [DATE], when From 17 termination expires. do i need to not…" at bounding box center [741, 301] width 1058 height 492
click at [1150, 272] on div "what do i need to do [DATE], when From 17 termination expires. do i need to not…" at bounding box center [741, 301] width 1058 height 492
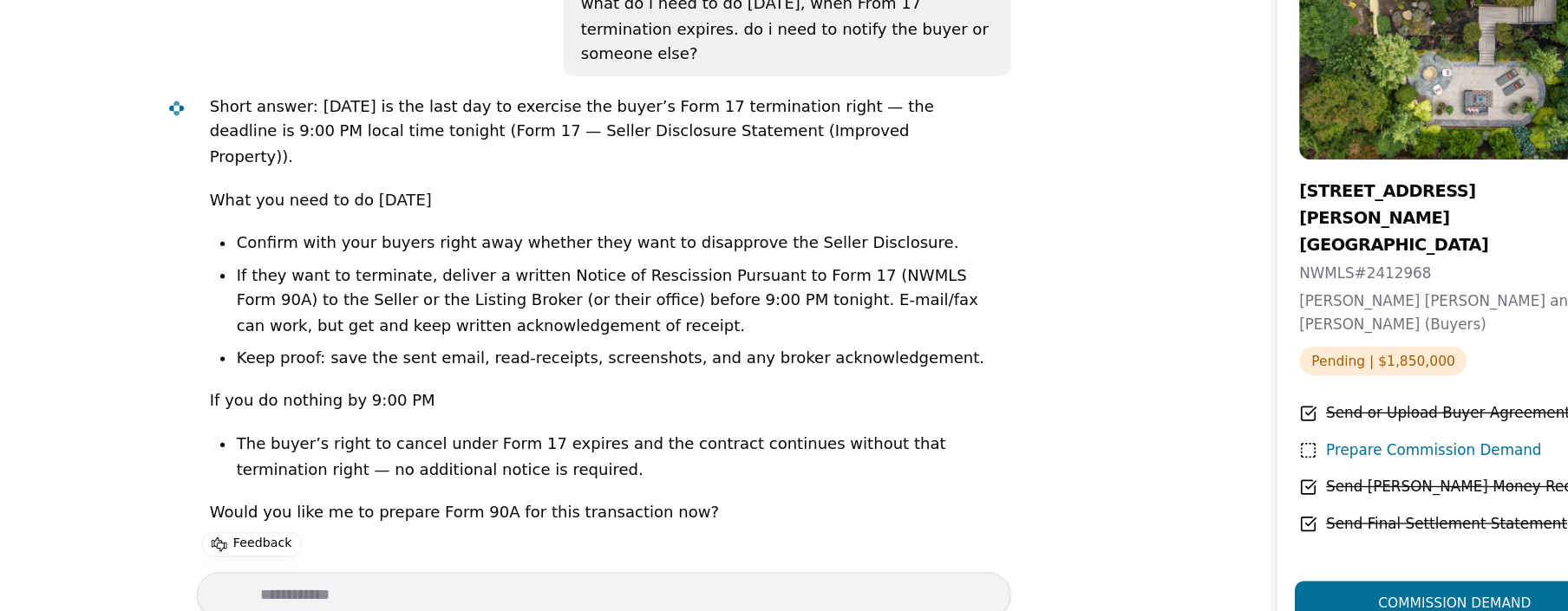
click at [1353, 445] on div "Prepare Commission Demand" at bounding box center [1402, 454] width 167 height 18
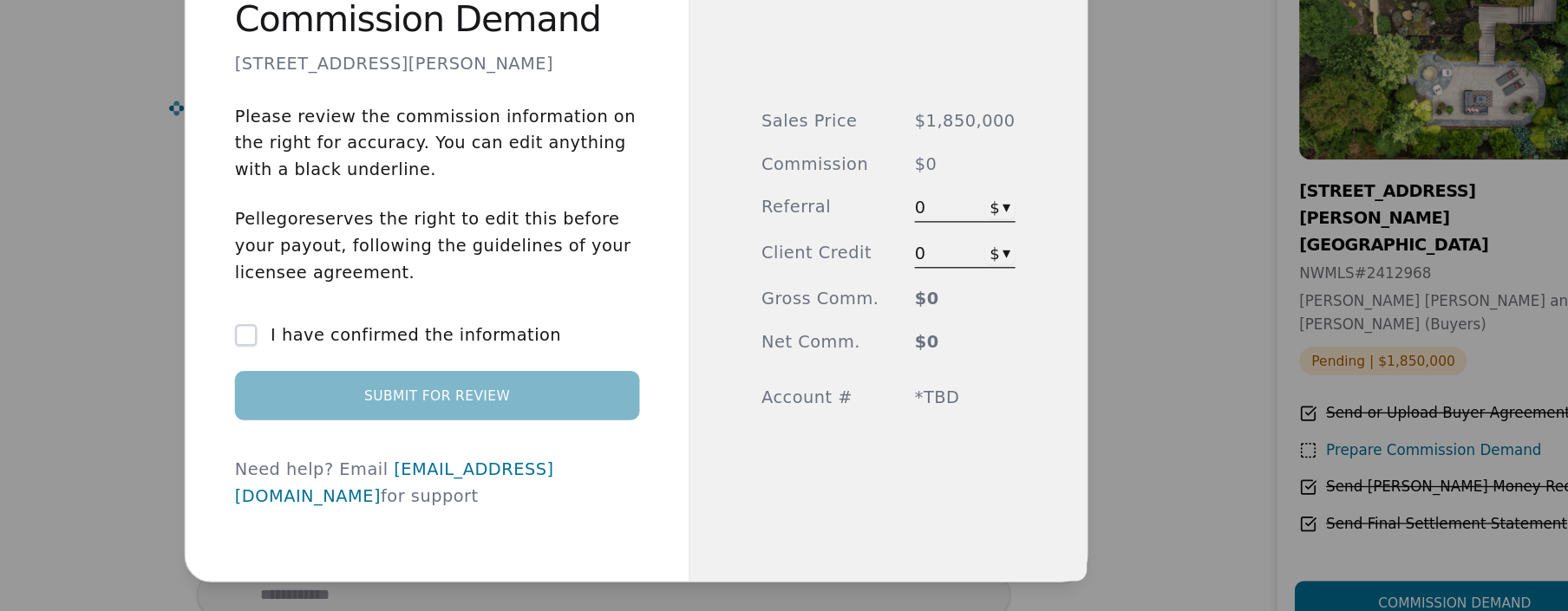
click at [644, 480] on link "[EMAIL_ADDRESS][DOMAIN_NAME]" at bounding box center [596, 478] width 247 height 37
drag, startPoint x: 626, startPoint y: 477, endPoint x: 583, endPoint y: 517, distance: 58.7
click at [583, 517] on div "Commission Demand [STREET_ADDRESS][PERSON_NAME] Please review the commission in…" at bounding box center [629, 306] width 391 height 499
click at [712, 517] on div "Commission Demand [STREET_ADDRESS][PERSON_NAME] Please review the commission in…" at bounding box center [629, 306] width 391 height 499
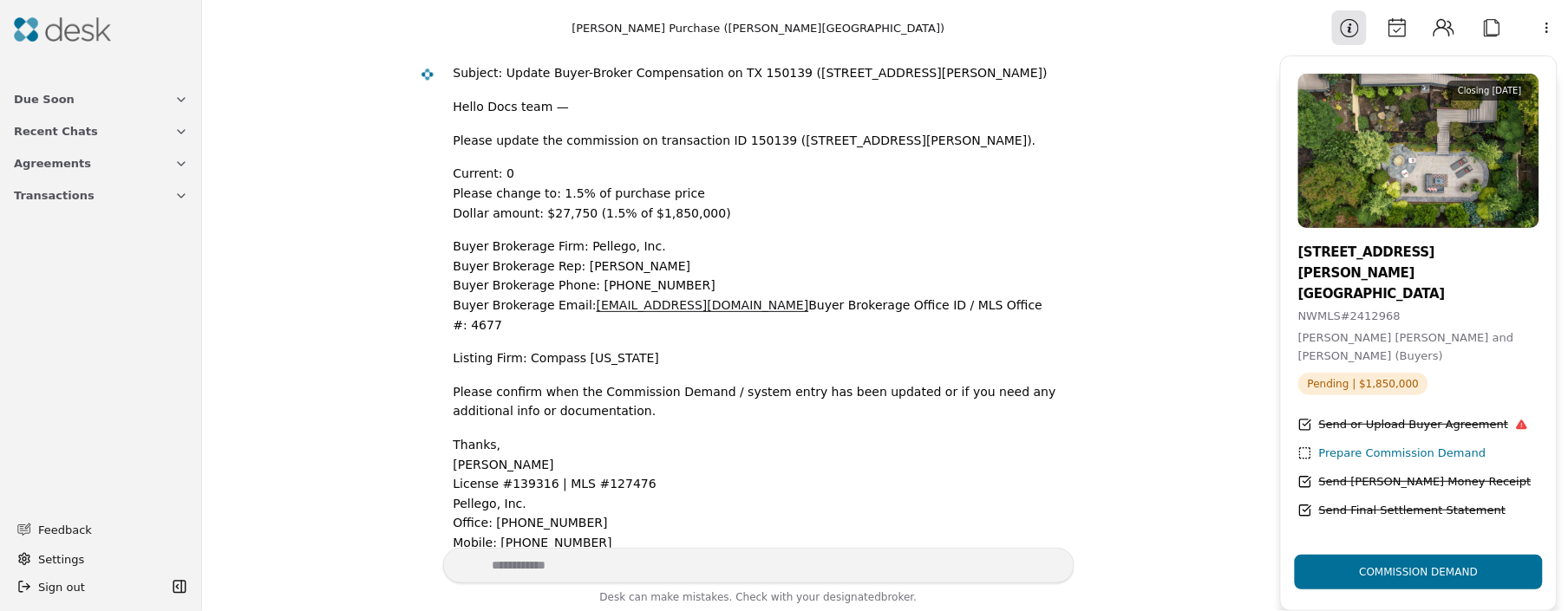
scroll to position [873, 0]
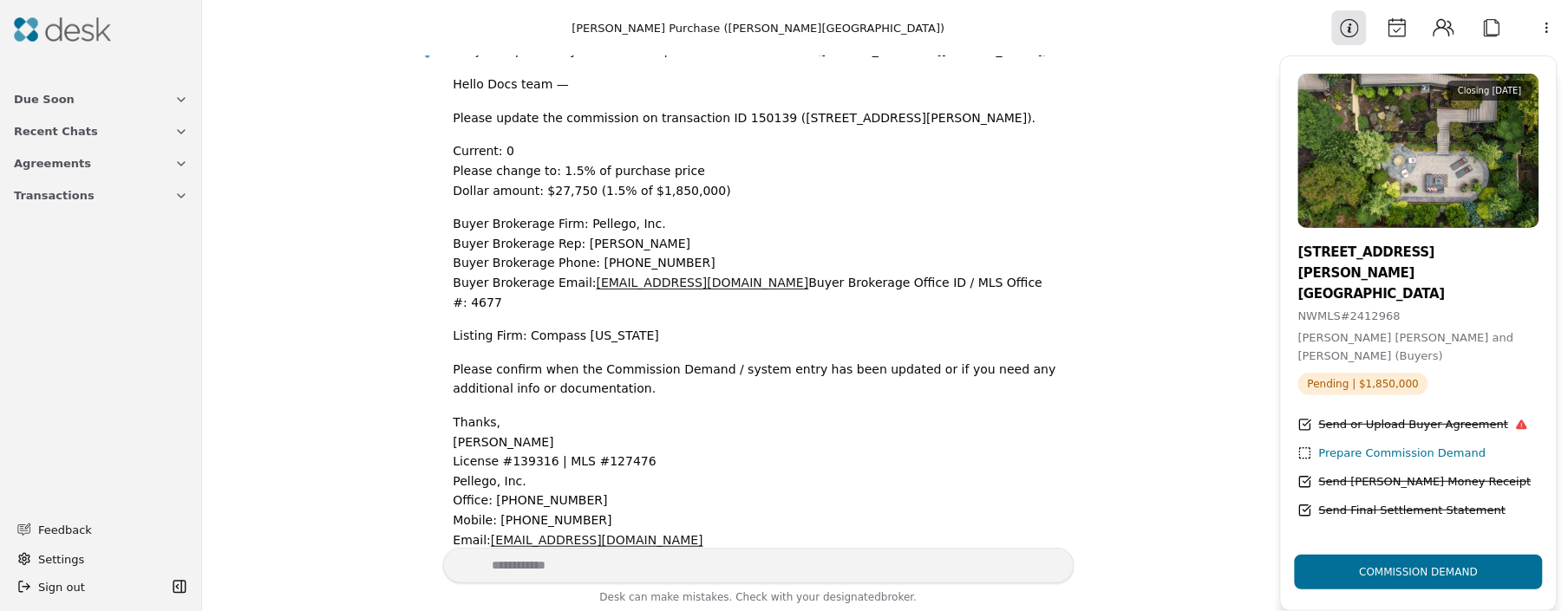
click at [1378, 445] on div "Prepare Commission Demand" at bounding box center [1402, 454] width 167 height 18
